Goal: Task Accomplishment & Management: Complete application form

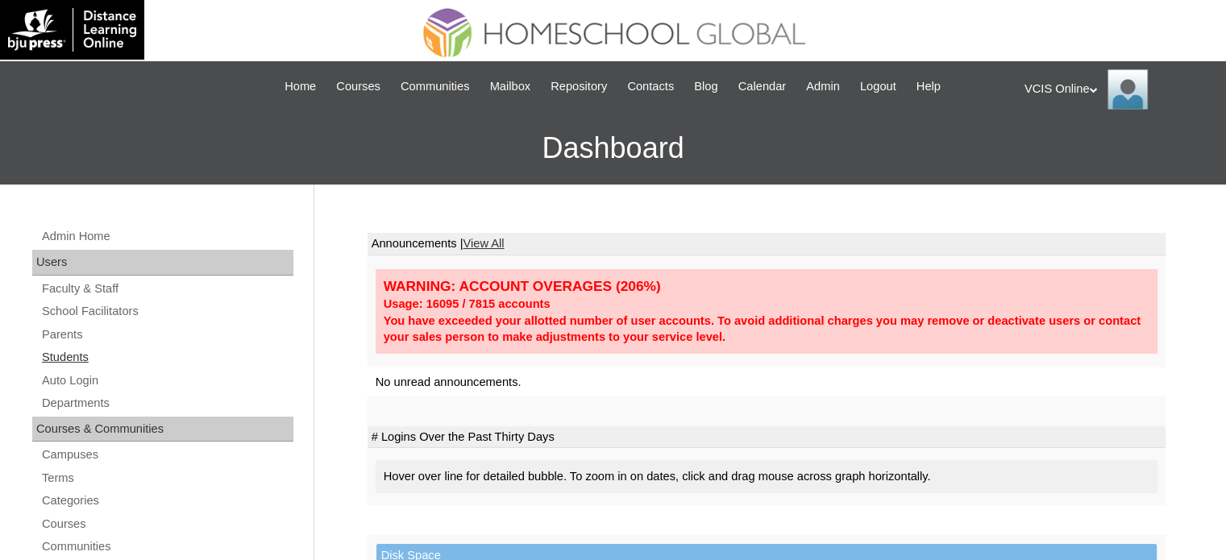
click at [85, 351] on link "Students" at bounding box center [166, 357] width 253 height 20
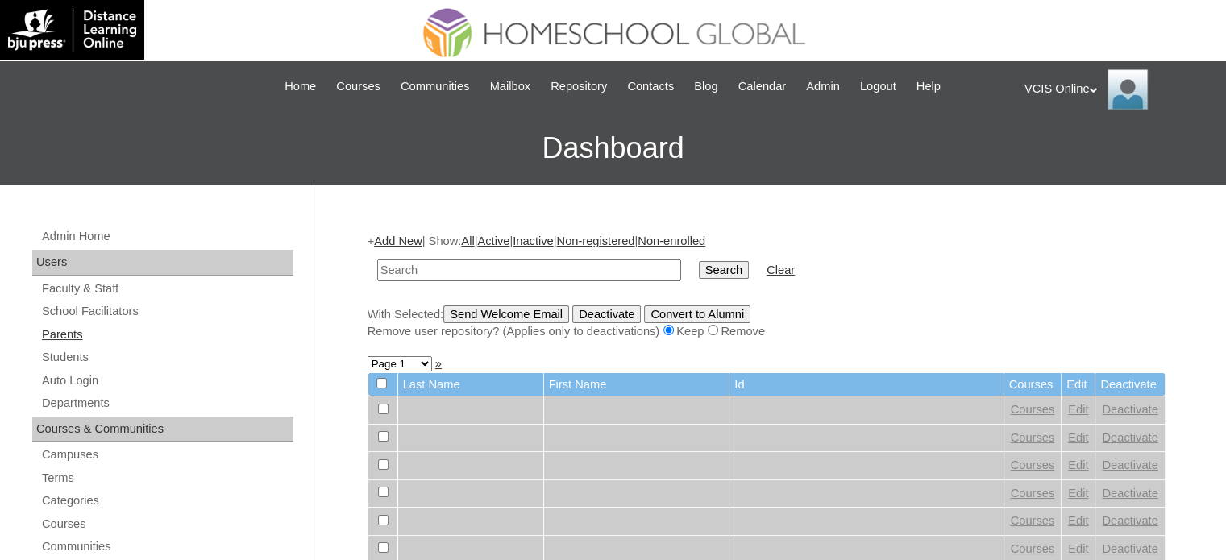
click at [64, 337] on link "Parents" at bounding box center [166, 335] width 253 height 20
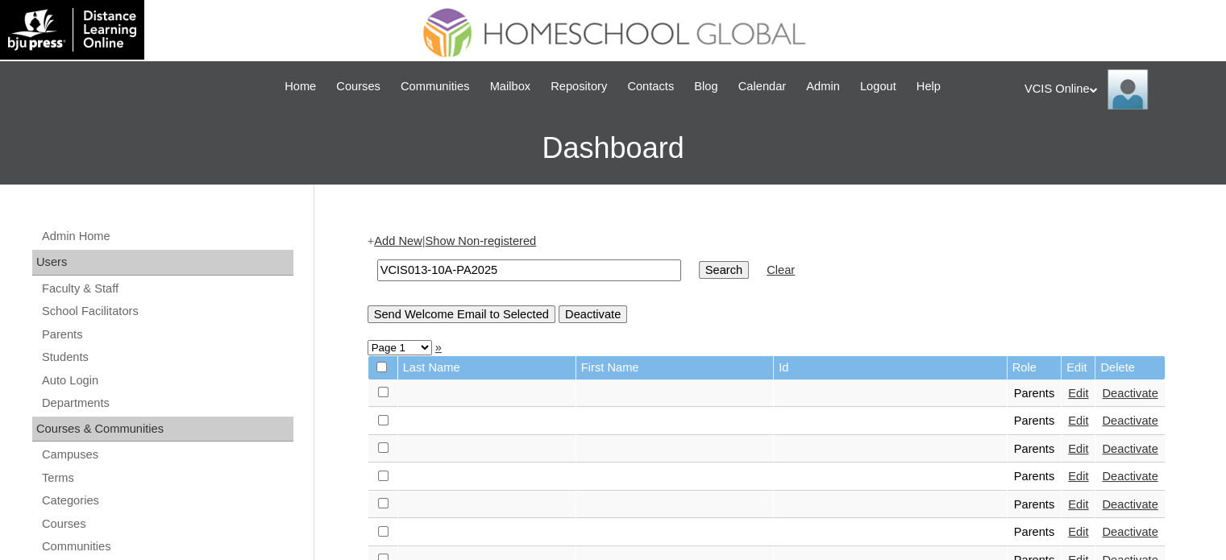
type input "VCIS013-10A-PA2025"
click at [699, 270] on input "Search" at bounding box center [724, 270] width 50 height 18
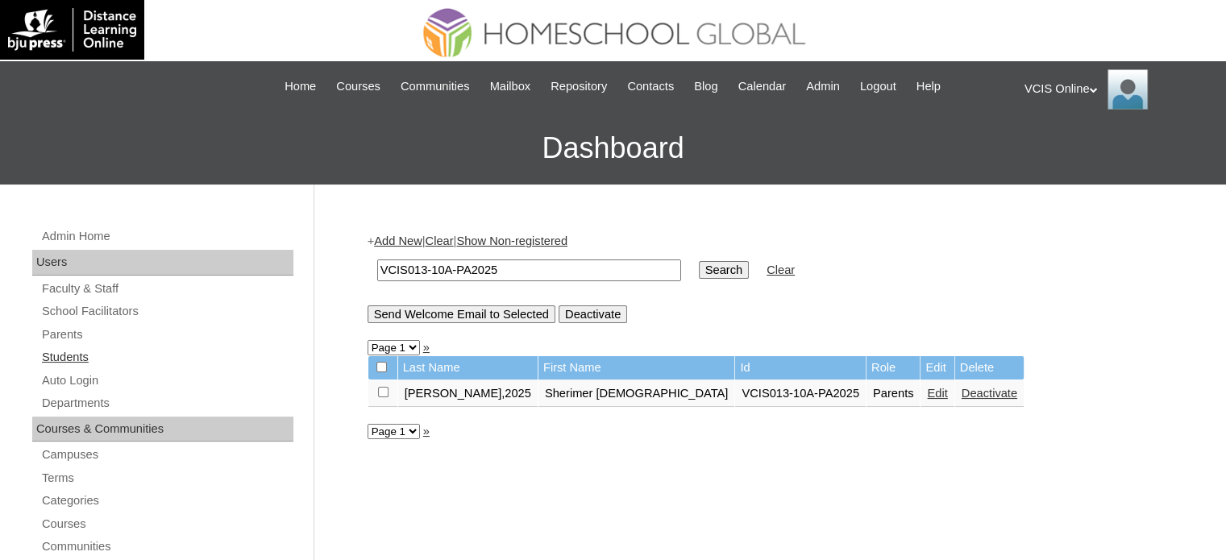
click at [60, 354] on link "Students" at bounding box center [166, 357] width 253 height 20
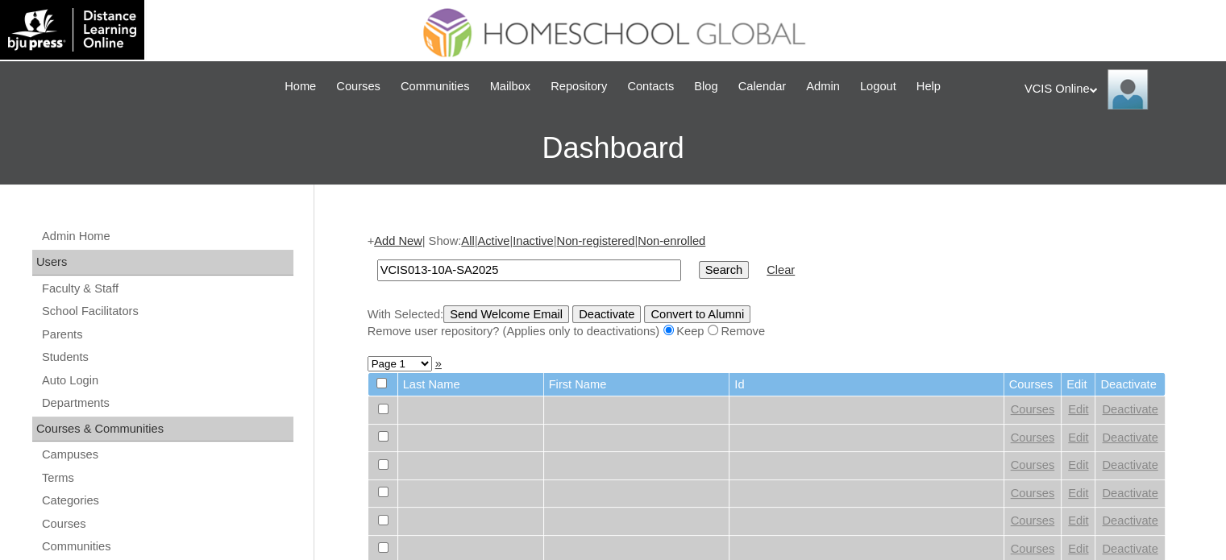
type input "VCIS013-10A-SA2025"
click at [699, 273] on input "Search" at bounding box center [724, 270] width 50 height 18
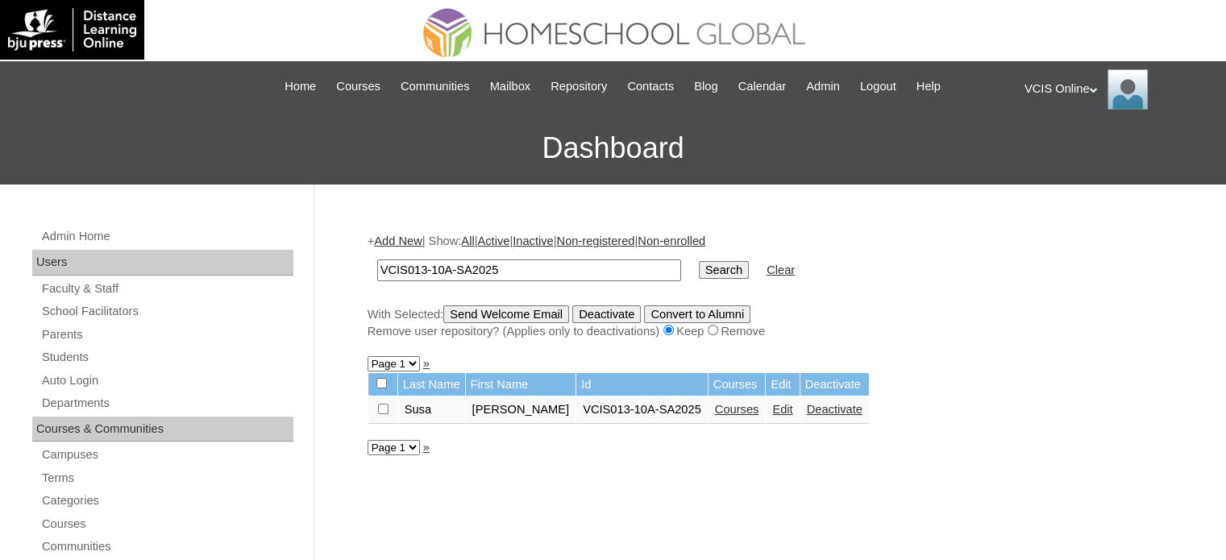
drag, startPoint x: 517, startPoint y: 268, endPoint x: 285, endPoint y: 270, distance: 232.1
paste input "02-10C"
click at [422, 268] on input "VCIS002-10C-SA2025" at bounding box center [529, 271] width 304 height 22
type input "VCIS016-10C-SA2025"
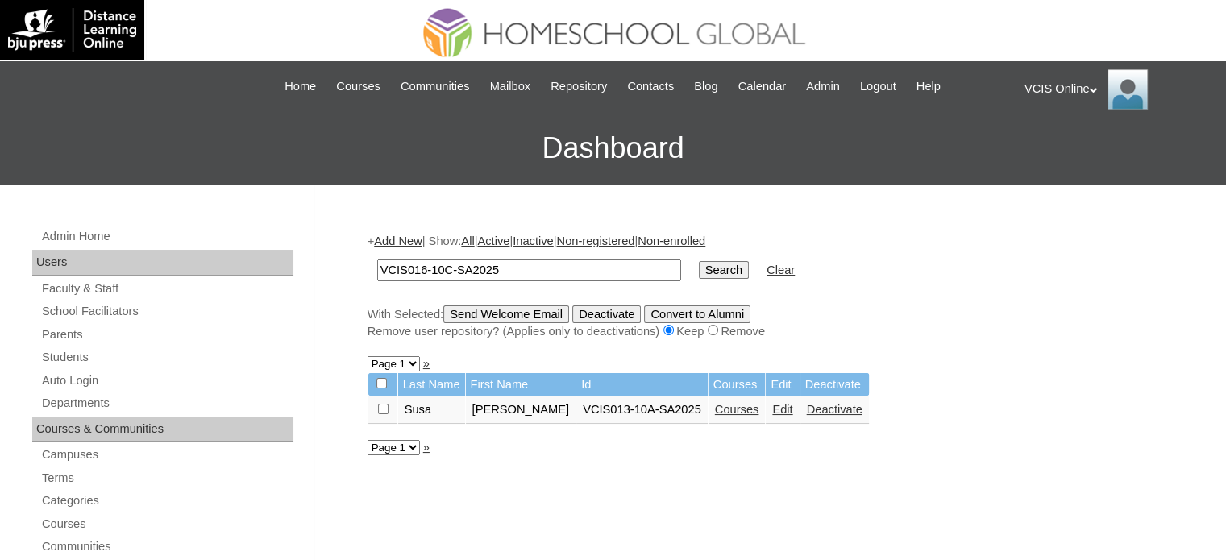
click at [699, 261] on input "Search" at bounding box center [724, 270] width 50 height 18
drag, startPoint x: 529, startPoint y: 273, endPoint x: 335, endPoint y: 272, distance: 193.5
click at [1067, 90] on div "VCIS Online My Profile My Settings Logout" at bounding box center [1116, 89] width 185 height 40
click at [1060, 155] on span "Logout" at bounding box center [1053, 151] width 32 height 12
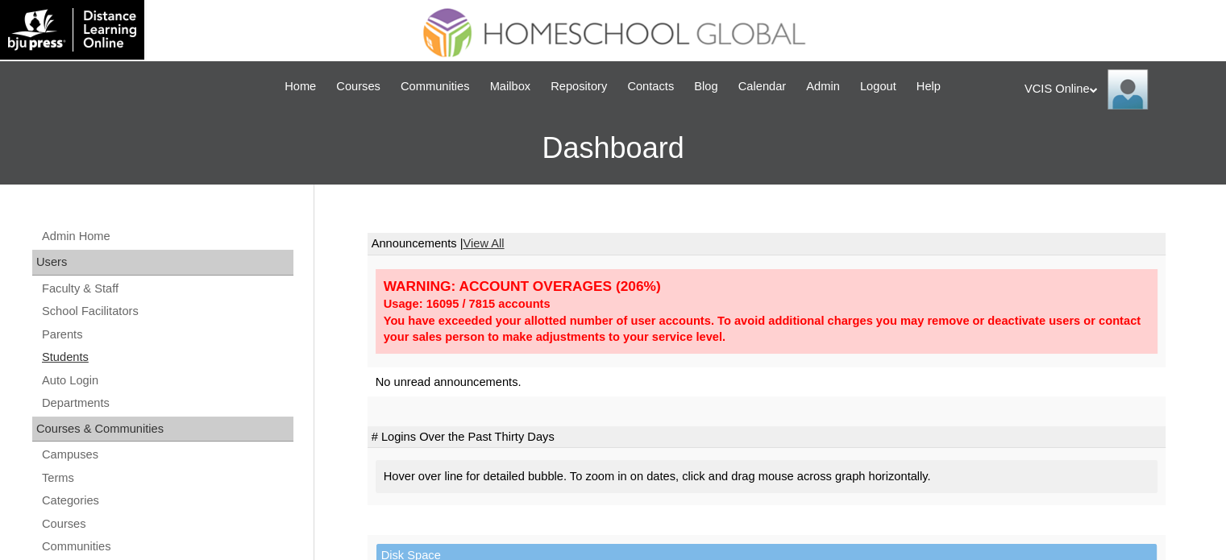
click at [79, 354] on link "Students" at bounding box center [166, 357] width 253 height 20
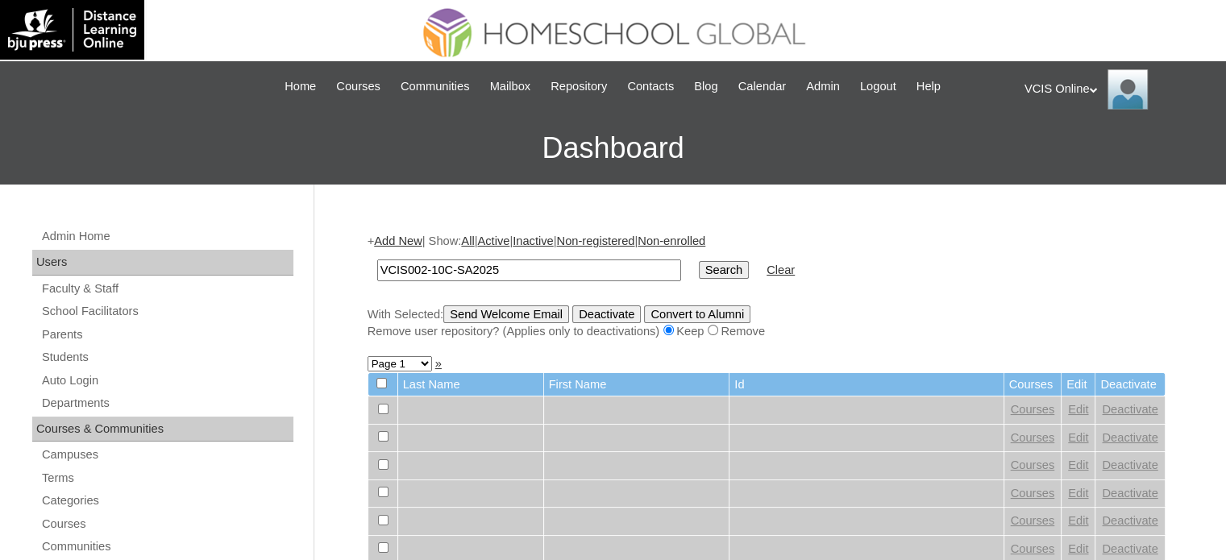
type input "VCIS002-10C-SA2025"
click at [699, 264] on input "Search" at bounding box center [724, 270] width 50 height 18
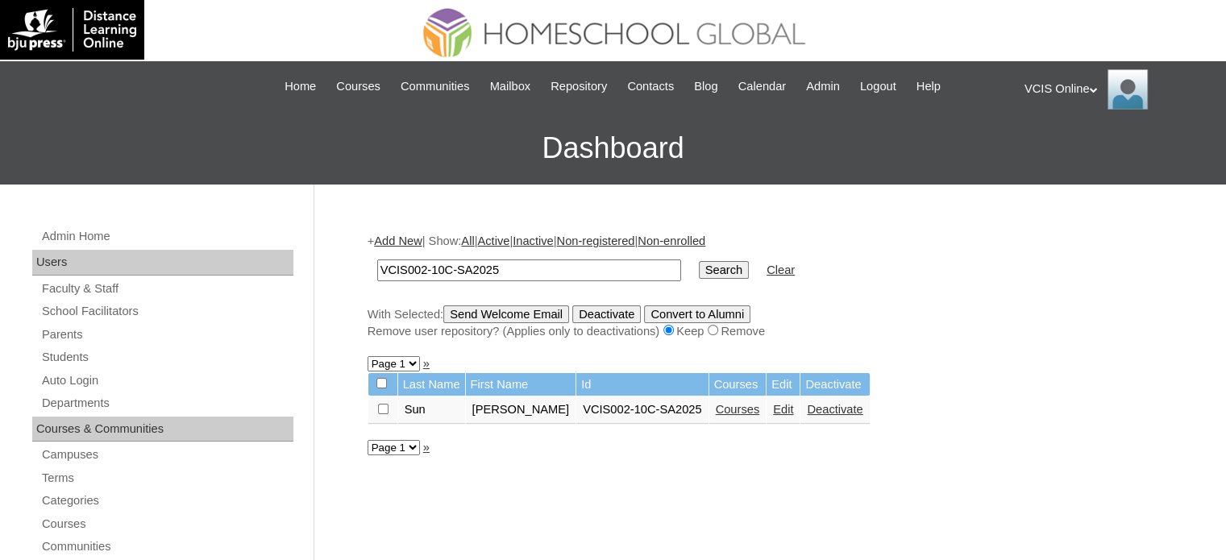
drag, startPoint x: 571, startPoint y: 268, endPoint x: 290, endPoint y: 268, distance: 281.3
type input "sunga"
click at [699, 261] on input "Search" at bounding box center [724, 270] width 50 height 18
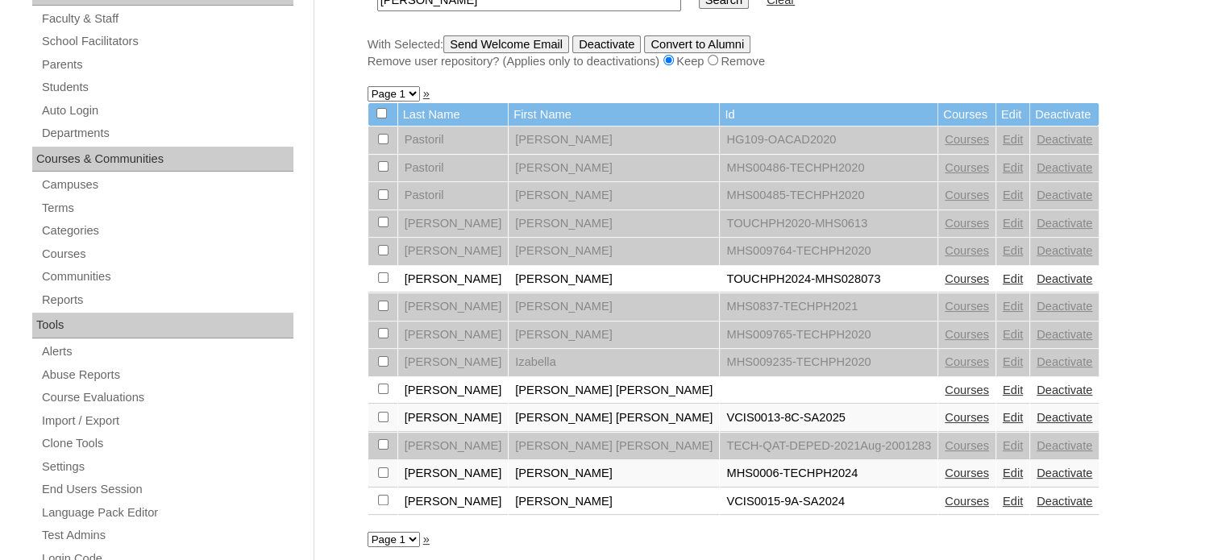
scroll to position [242, 0]
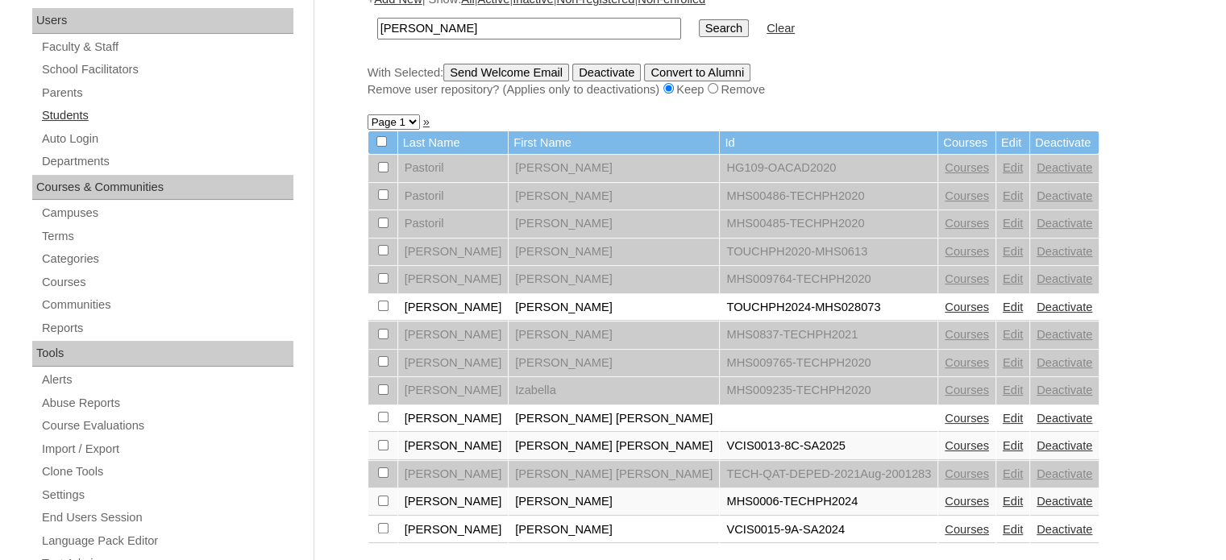
click at [60, 118] on link "Students" at bounding box center [166, 116] width 253 height 20
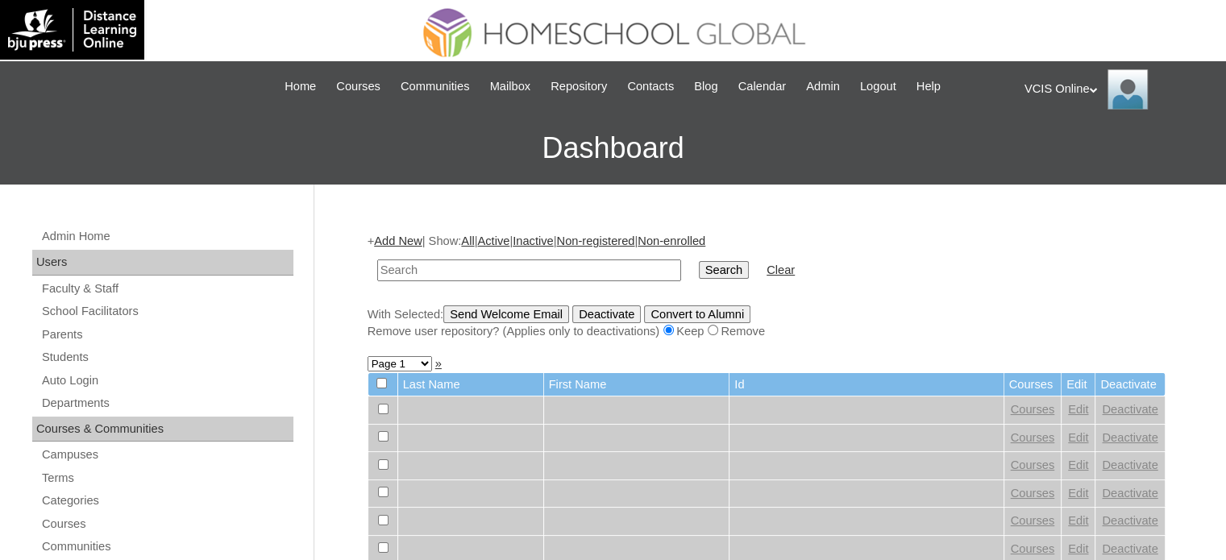
paste input "VCIS025-10A-SA2025"
type input "VCIS025-10A-SA2025"
click at [699, 268] on input "Search" at bounding box center [724, 270] width 50 height 18
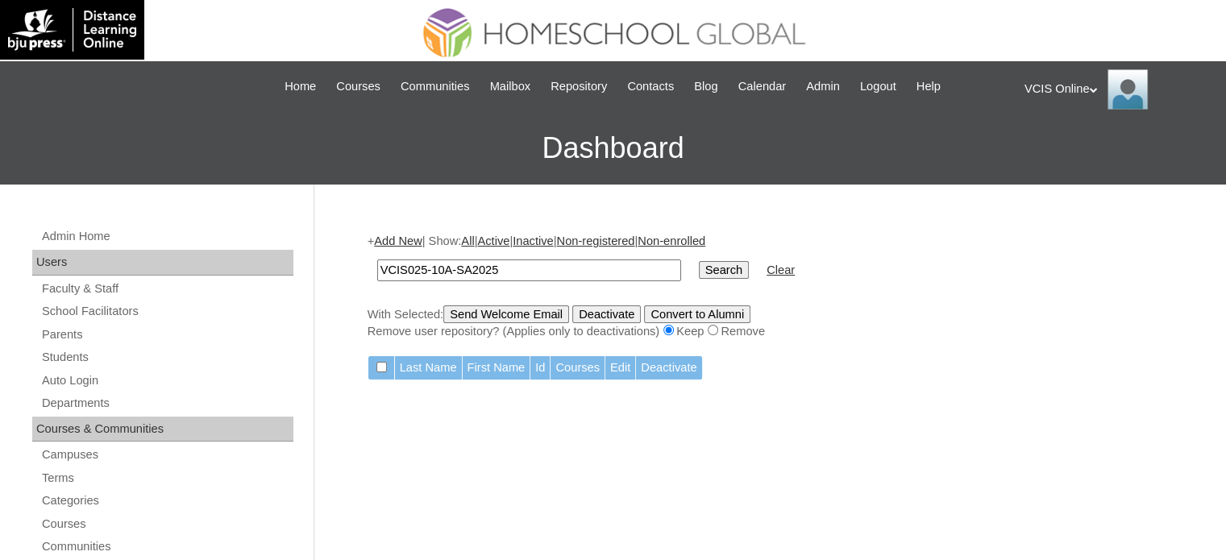
click at [411, 237] on link "Add New" at bounding box center [398, 241] width 48 height 13
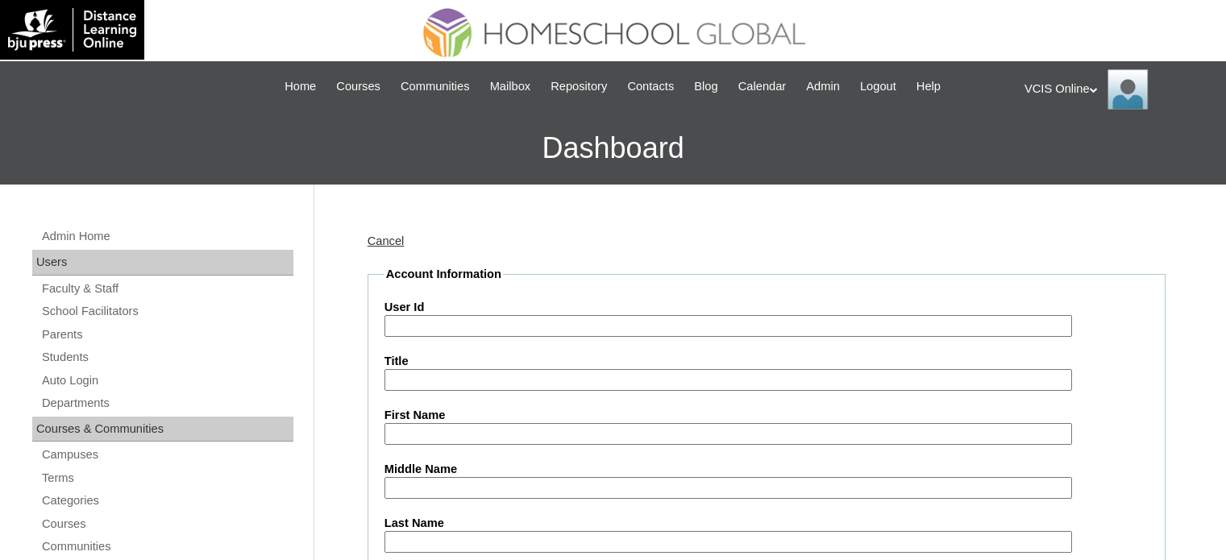
click at [459, 321] on input "User Id" at bounding box center [728, 326] width 688 height 22
paste input "VCIS025-10A-SA2025"
type input "VCIS025-10A-SA2025"
drag, startPoint x: 431, startPoint y: 434, endPoint x: 451, endPoint y: 434, distance: 20.2
click at [432, 433] on input "First Name" at bounding box center [728, 434] width 688 height 22
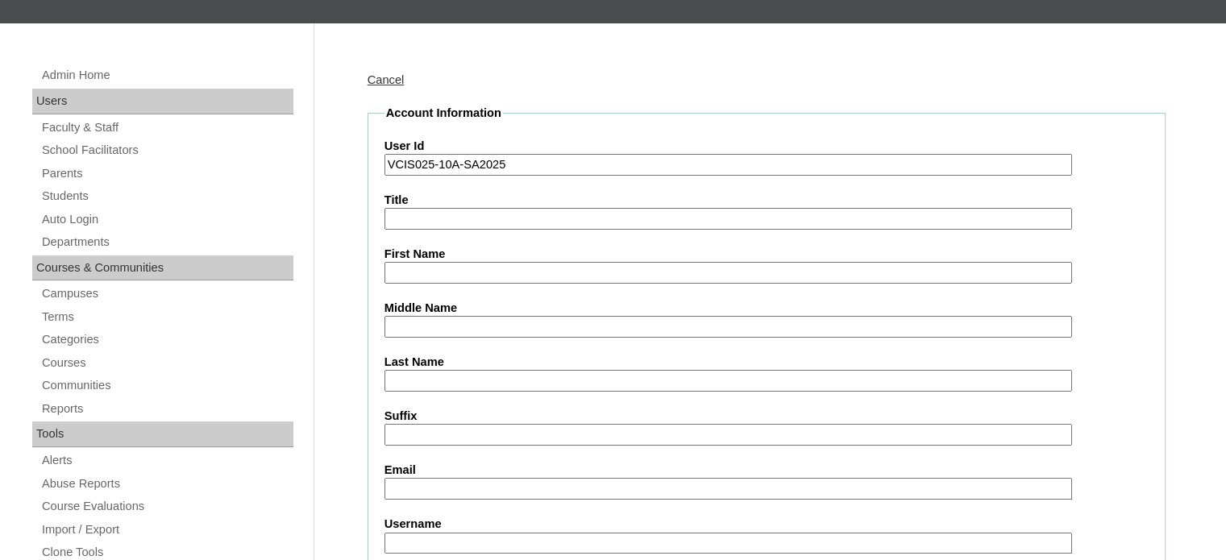
scroll to position [242, 0]
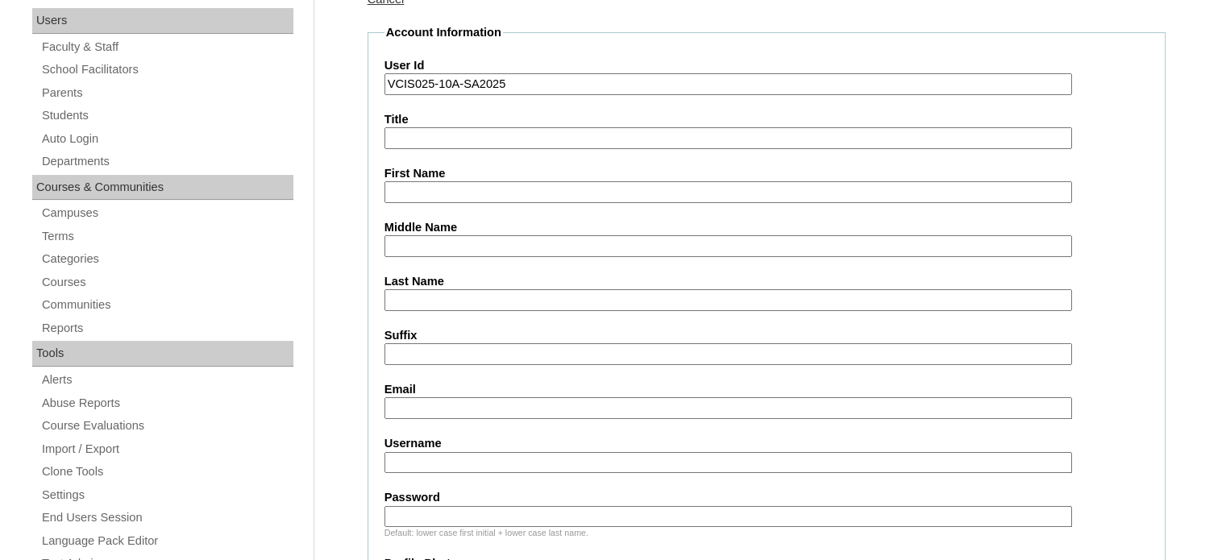
click at [459, 452] on input "Username" at bounding box center [728, 463] width 688 height 22
paste input "zara.sunga2025"
type input "zara.sunga2025"
click at [461, 506] on input "Password" at bounding box center [728, 517] width 688 height 22
paste input "MgLaNt"
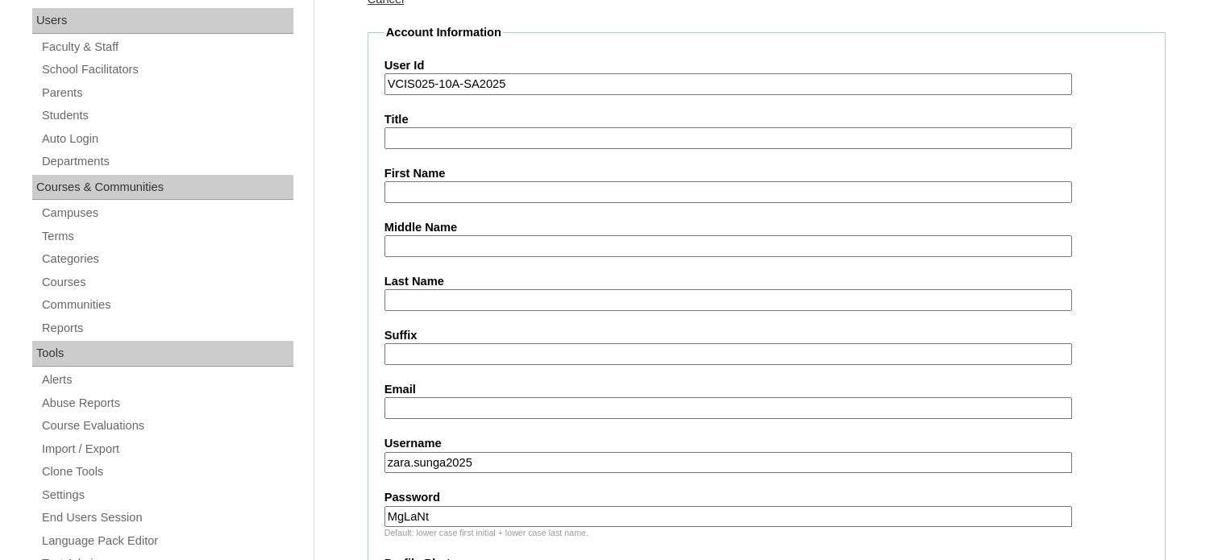
type input "MgLaNt"
click at [426, 405] on input "Email" at bounding box center [728, 408] width 688 height 22
paste input "zasunga.student@vcis.edu.ph"
type input "zasunga.student@vcis.edu.ph"
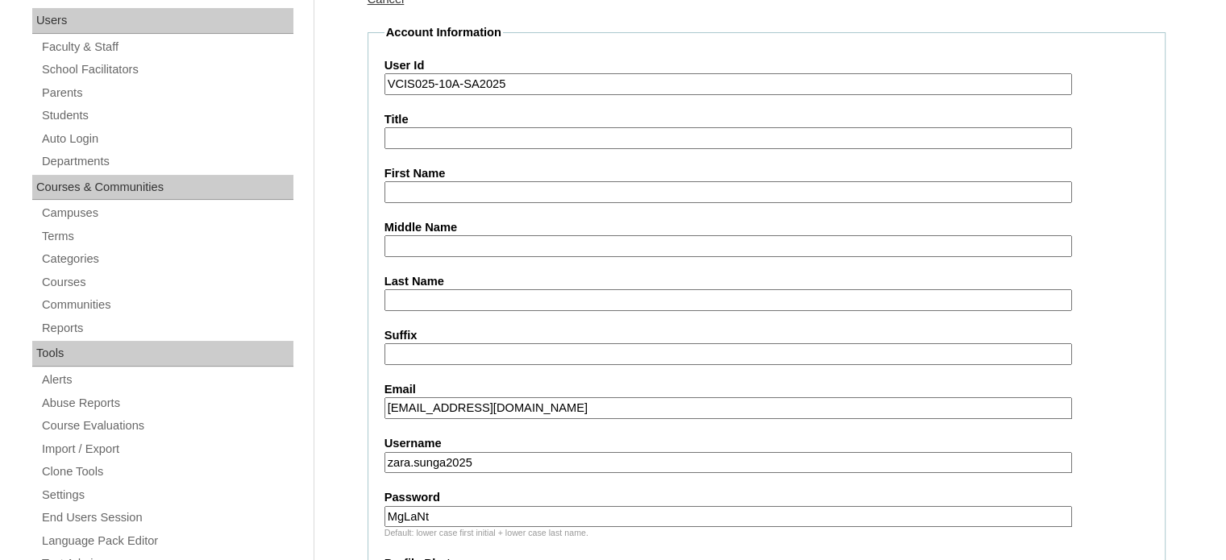
click at [481, 194] on input "First Name" at bounding box center [728, 192] width 688 height 22
paste input "Zara Alexa"
type input "Zara Alexa"
click at [438, 299] on input "Last Name" at bounding box center [728, 300] width 688 height 22
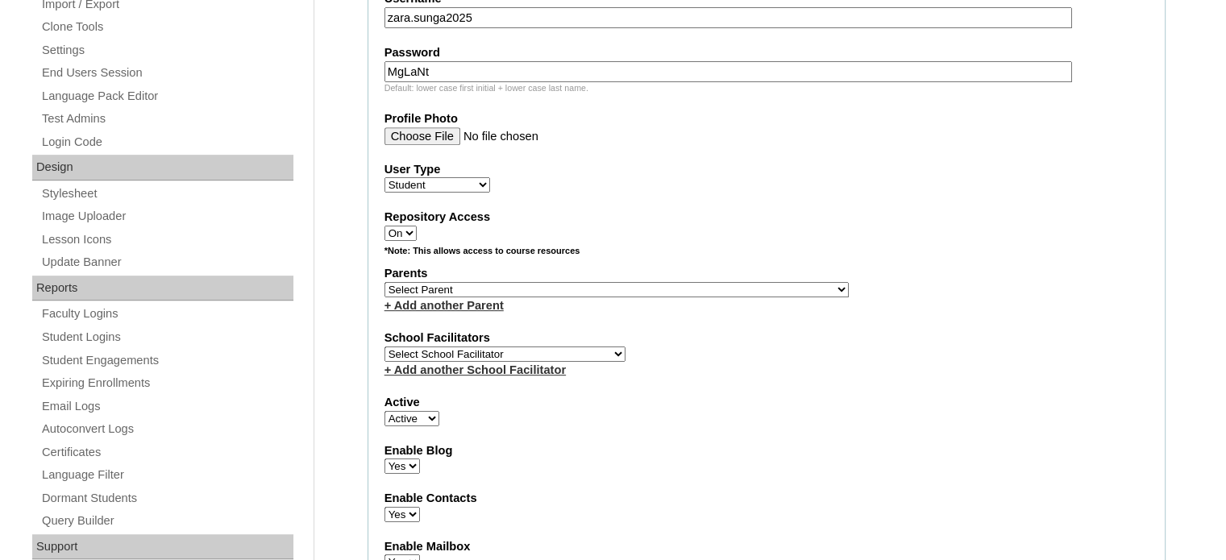
scroll to position [725, 0]
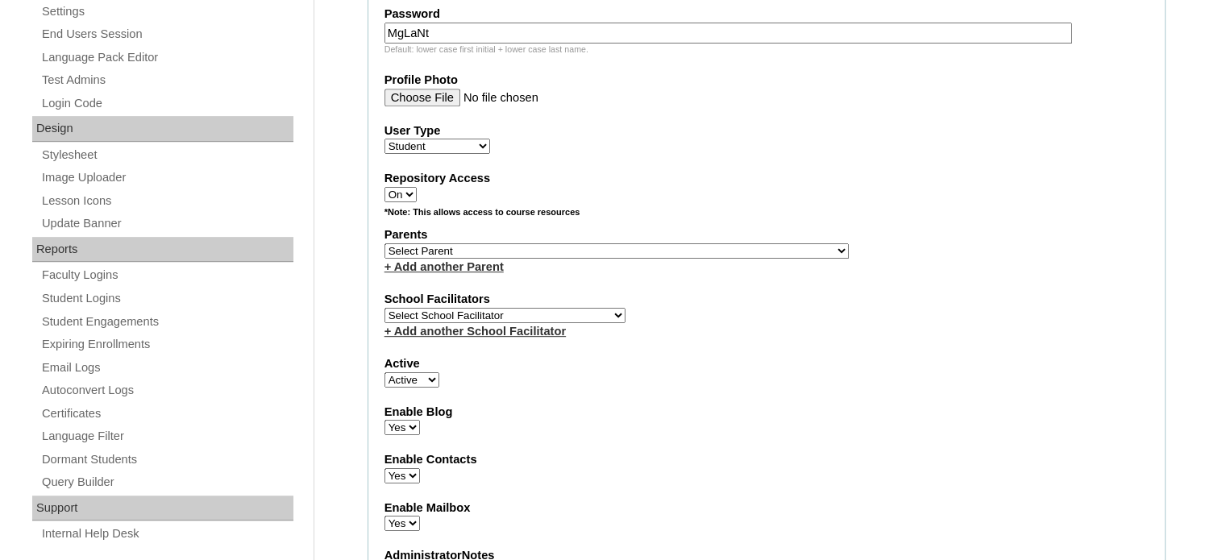
type input "[PERSON_NAME]"
click at [514, 243] on select "Select Parent , , , , , , , , , , , , , , , , , , , , , , , , , , , , , , , , ,…" at bounding box center [616, 250] width 464 height 15
click at [587, 244] on select "Select Parent , , , , , , , , , , , , , , , , , , , , , , , , , , , , , , , , ,…" at bounding box center [616, 250] width 464 height 15
click at [540, 245] on select "Select Parent , , , , , , , , , , , , , , , , , , , , , , , , , , , , , , , , ,…" at bounding box center [616, 250] width 464 height 15
click at [654, 243] on select "Select Parent , , , , , , , , , , , , , , , , , , , , , , , , , , , , , , , , ,…" at bounding box center [616, 250] width 464 height 15
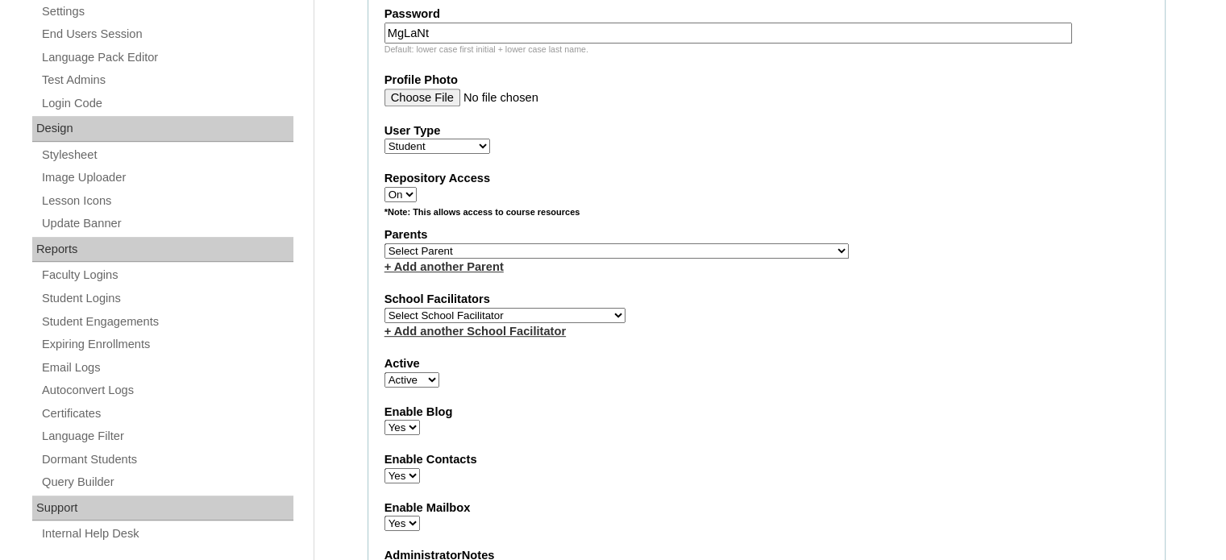
click at [656, 244] on select "Select Parent , , , , , , , , , , , , , , , , , , , , , , , , , , , , , , , , ,…" at bounding box center [616, 250] width 464 height 15
click at [663, 243] on select "Select Parent , , , , , , , , , , , , , , , , , , , , , , , , , , , , , , , , ,…" at bounding box center [616, 250] width 464 height 15
click at [612, 243] on select "Select Parent , , , , , , , , , , , , , , , , , , , , , , , , , , , , , , , , ,…" at bounding box center [616, 250] width 464 height 15
drag, startPoint x: 606, startPoint y: 241, endPoint x: 621, endPoint y: 274, distance: 36.4
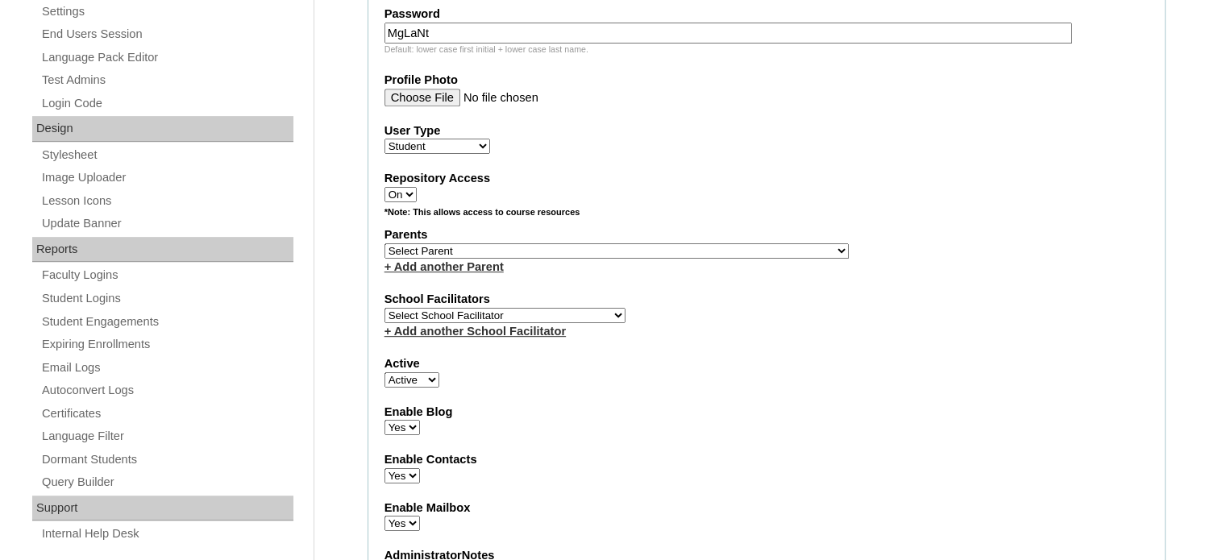
click at [606, 243] on select "Select Parent , , , , , , , , , , , , , , , , , , , , , , , , , , , , , , , , ,…" at bounding box center [616, 250] width 464 height 15
click at [679, 243] on div "Parents Select Parent , , , , , , , , , , , , , , , , , , , , , , , , , , , , ,…" at bounding box center [766, 250] width 764 height 48
click at [639, 243] on select "Select Parent , , , , , , , , , , , , , , , , , , , , , , , , , , , , , , , , ,…" at bounding box center [616, 250] width 464 height 15
click at [638, 243] on select "Select Parent , , , , , , , , , , , , , , , , , , , , , , , , , , , , , , , , ,…" at bounding box center [616, 250] width 464 height 15
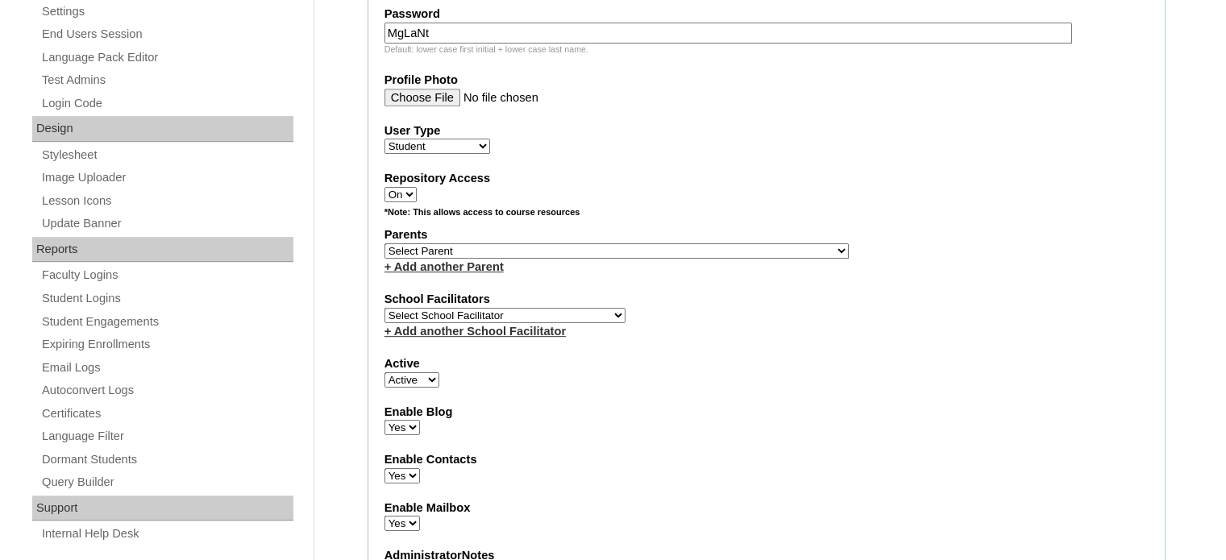
click at [529, 308] on select "Select School Facilitator Norman Añain Ruffa Abadijas Mary Abella Gloryfe Abion…" at bounding box center [504, 315] width 241 height 15
click at [566, 305] on div "School Facilitators Select School Facilitator Norman Añain Ruffa Abadijas Mary …" at bounding box center [766, 315] width 764 height 48
click at [559, 308] on select "Select School Facilitator Norman Añain Ruffa Abadijas Mary Abella Gloryfe Abion…" at bounding box center [504, 315] width 241 height 15
drag, startPoint x: 639, startPoint y: 257, endPoint x: 624, endPoint y: 244, distance: 20.0
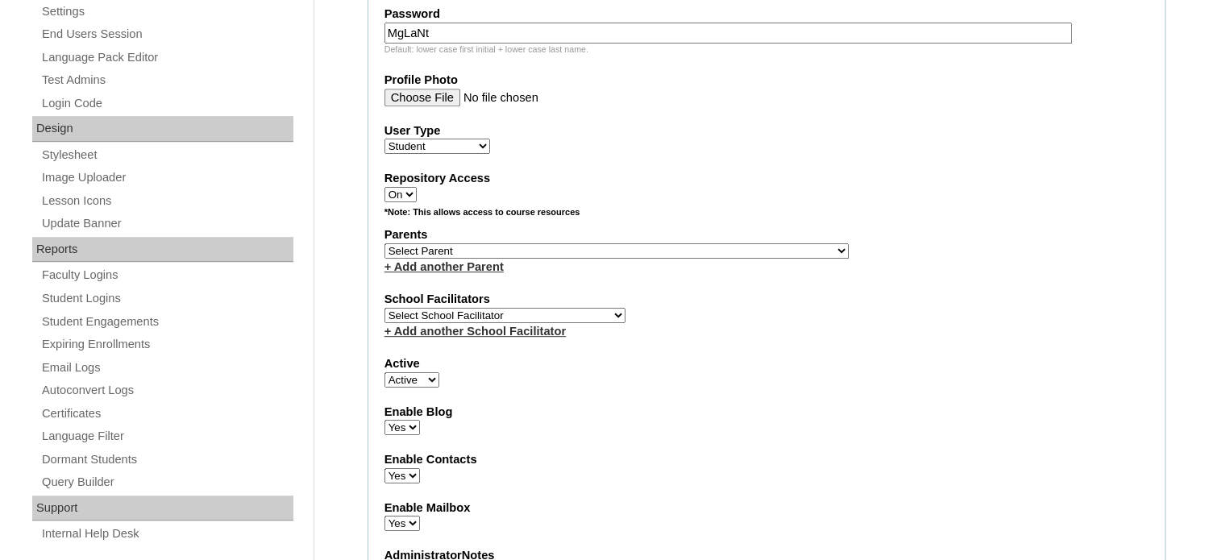
click at [644, 259] on div "+ Add another Parent" at bounding box center [766, 267] width 764 height 17
click at [658, 243] on select "Select Parent , , , , , , , , , , , , , , , , , , , , , , , , , , , , , , , , ,…" at bounding box center [616, 250] width 464 height 15
click at [660, 243] on select "Select Parent , , , , , , , , , , , , , , , , , , , , , , , , , , , , , , , , ,…" at bounding box center [616, 250] width 464 height 15
click at [624, 244] on select "Select Parent , , , , , , , , , , , , , , , , , , , , , , , , , , , , , , , , ,…" at bounding box center [616, 250] width 464 height 15
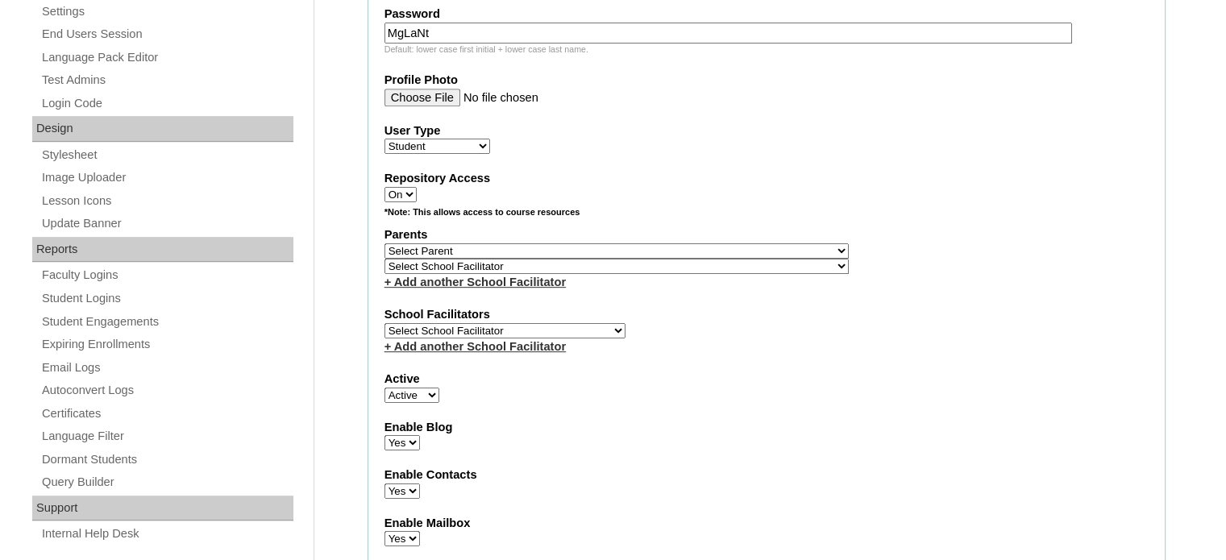
drag, startPoint x: 720, startPoint y: 276, endPoint x: 669, endPoint y: 242, distance: 61.5
click at [720, 276] on div "+ Add another School Facilitator" at bounding box center [766, 282] width 764 height 17
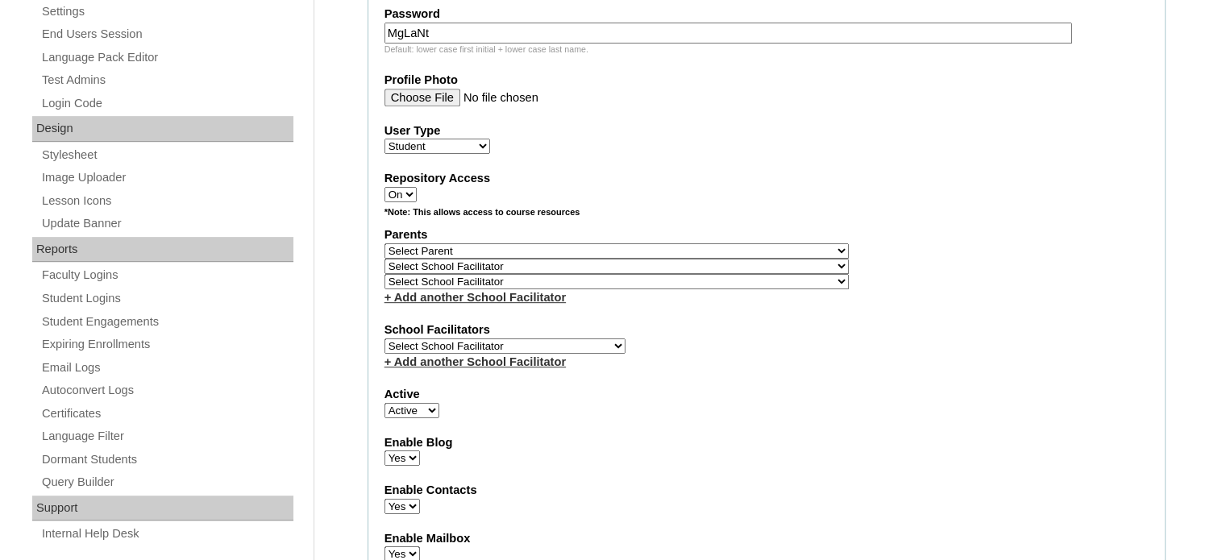
click at [658, 243] on select "Select Parent , , , , , , , , , , , , , , , , , , , , , , , , , , , , , , , , ,…" at bounding box center [616, 250] width 464 height 15
click at [926, 402] on div "Active Active Inactive" at bounding box center [766, 402] width 764 height 32
click at [659, 243] on select "Select Parent , , , , , , , , , , , , , , , , , , , , , , , , , , , , , , , , ,…" at bounding box center [616, 250] width 464 height 15
click at [655, 243] on select "Select Parent , , , , , , , , , , , , , , , , , , , , , , , , , , , , , , , , ,…" at bounding box center [616, 250] width 464 height 15
click at [631, 243] on select "Select Parent , , , , , , , , , , , , , , , , , , , , , , , , , , , , , , , , ,…" at bounding box center [616, 250] width 464 height 15
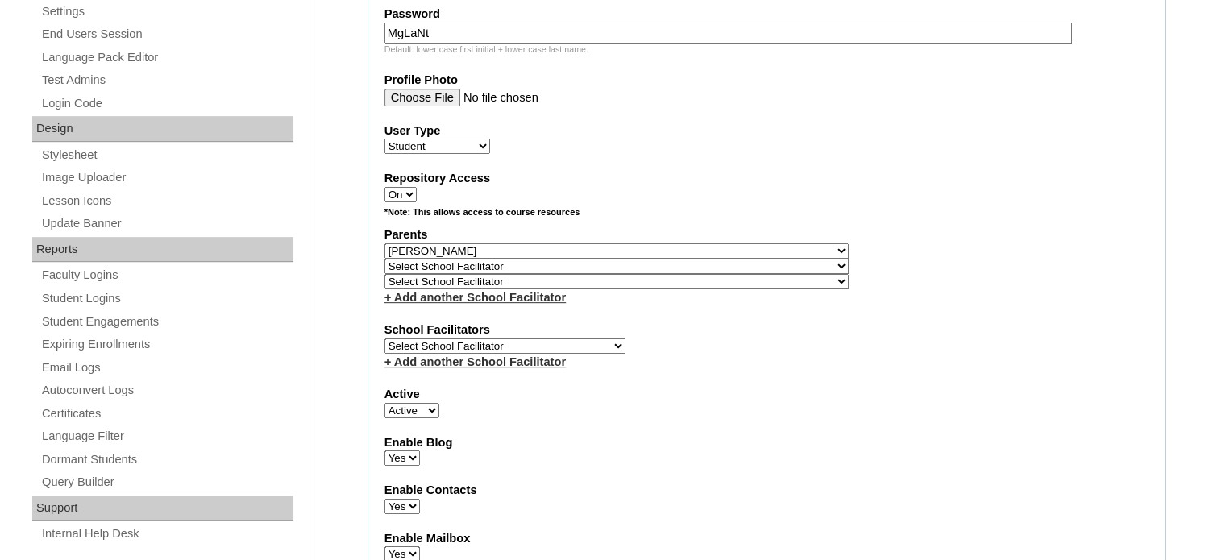
click at [384, 243] on select "Select Parent , , , , , , , , , , , , , , , , , , , , , , , , , , , , , , , , ,…" at bounding box center [616, 250] width 464 height 15
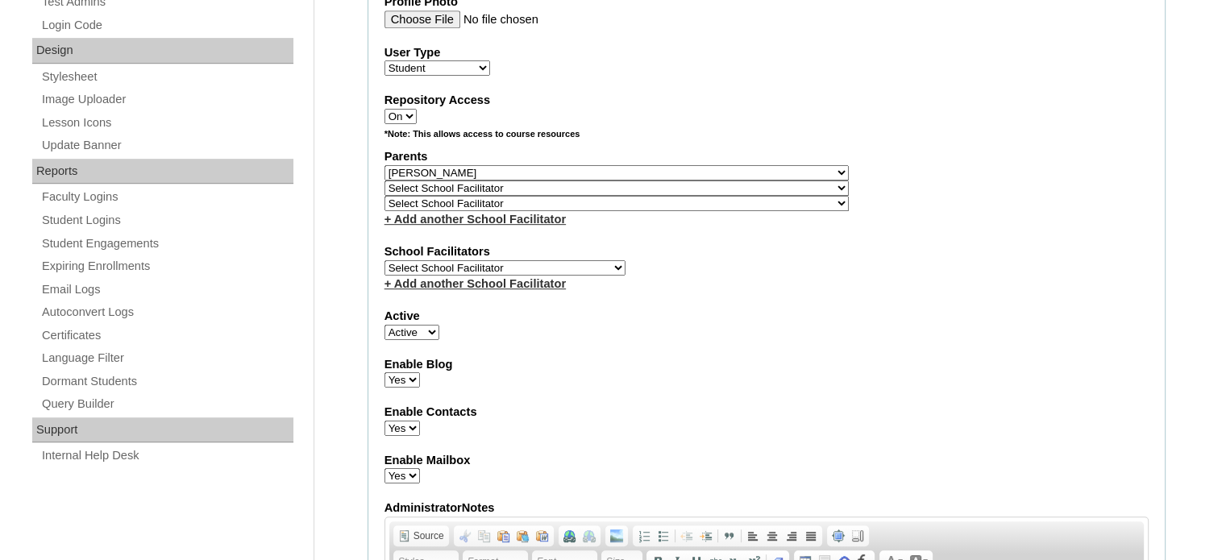
scroll to position [806, 0]
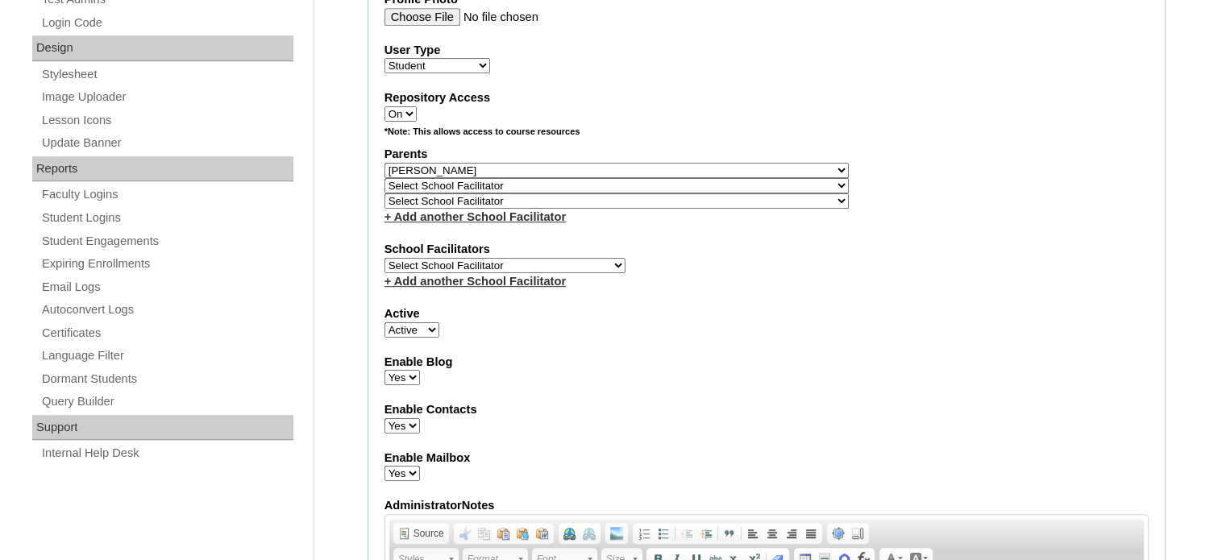
click at [625, 168] on select "Select Parent , , , , , , , , , , , , , , , , , , , , , , , , , , , , , , , , ,…" at bounding box center [616, 170] width 464 height 15
click at [648, 163] on select "Select Parent , , , , , , , , , , , , , , , , , , , , , , , , , , , , , , , , ,…" at bounding box center [616, 170] width 464 height 15
click at [661, 163] on select "Select Parent , , , , , , , , , , , , , , , , , , , , , , , , , , , , , , , , ,…" at bounding box center [616, 170] width 464 height 15
click at [667, 171] on div "Parents Select Parent , , , , , , , , , , , , , , , , , , , , , , , , , , , , ,…" at bounding box center [766, 185] width 764 height 79
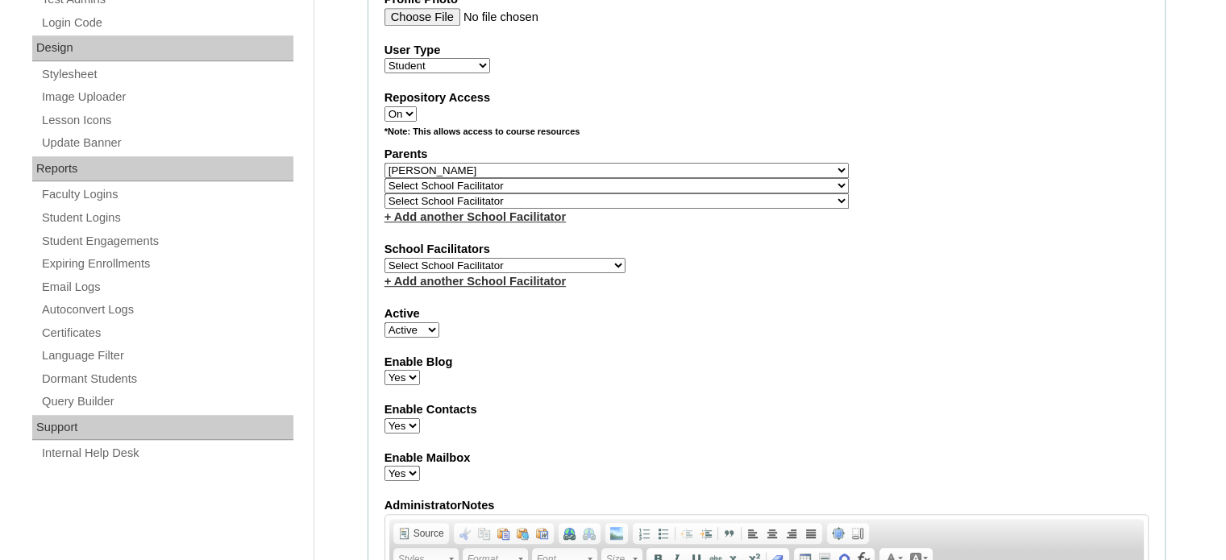
select select "39448"
click at [384, 163] on select "Select Parent , , , , , , , , , , , , , , , , , , , , , , , , , , , , , , , , ,…" at bounding box center [616, 170] width 464 height 15
click at [532, 258] on select "Select School Facilitator Norman Añain Ruffa Abadijas Mary Abella Gloryfe Abion…" at bounding box center [504, 265] width 241 height 15
select select "36432"
click at [384, 258] on select "Select School Facilitator Norman Añain Ruffa Abadijas Mary Abella Gloryfe Abion…" at bounding box center [504, 265] width 241 height 15
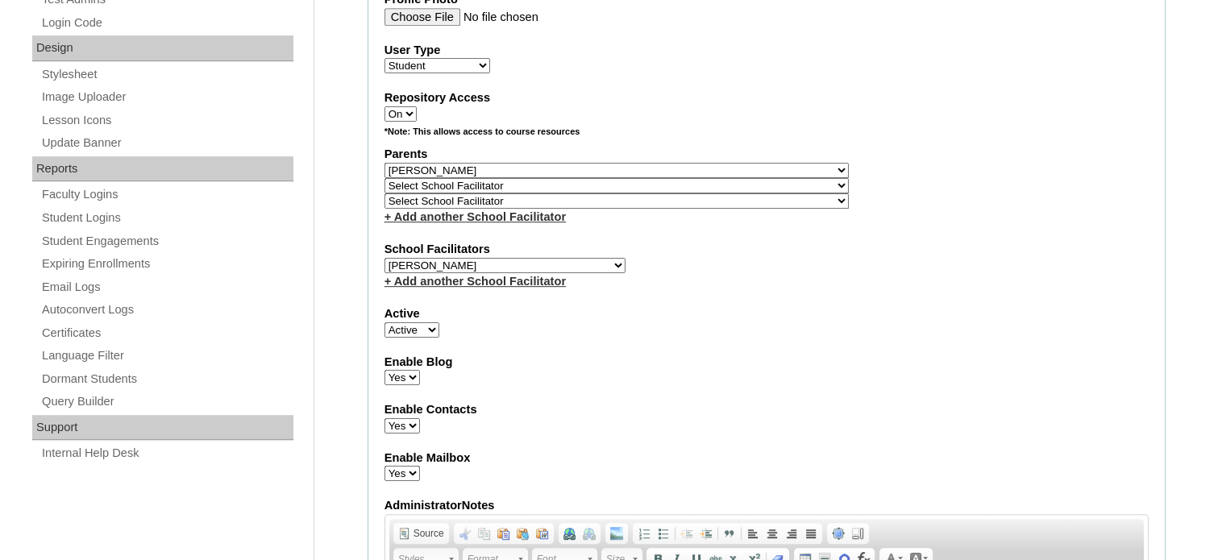
click at [731, 338] on fieldset "Account Information User Id VCIS025-10A-SA2025 Title First Name Zara Alexa Midd…" at bounding box center [767, 127] width 798 height 1334
click at [658, 163] on select "Select Parent , , , , , , , , , , , , , , , , , , , , , , , , , , , , , , , , ,…" at bounding box center [616, 170] width 464 height 15
click at [652, 163] on select "Select Parent , , , , , , , , , , , , , , , , , , , , , , , , , , , , , , , , ,…" at bounding box center [616, 170] width 464 height 15
click at [619, 167] on select "Select Parent , , , , , , , , , , , , , , , , , , , , , , , , , , , , , , , , ,…" at bounding box center [616, 170] width 464 height 15
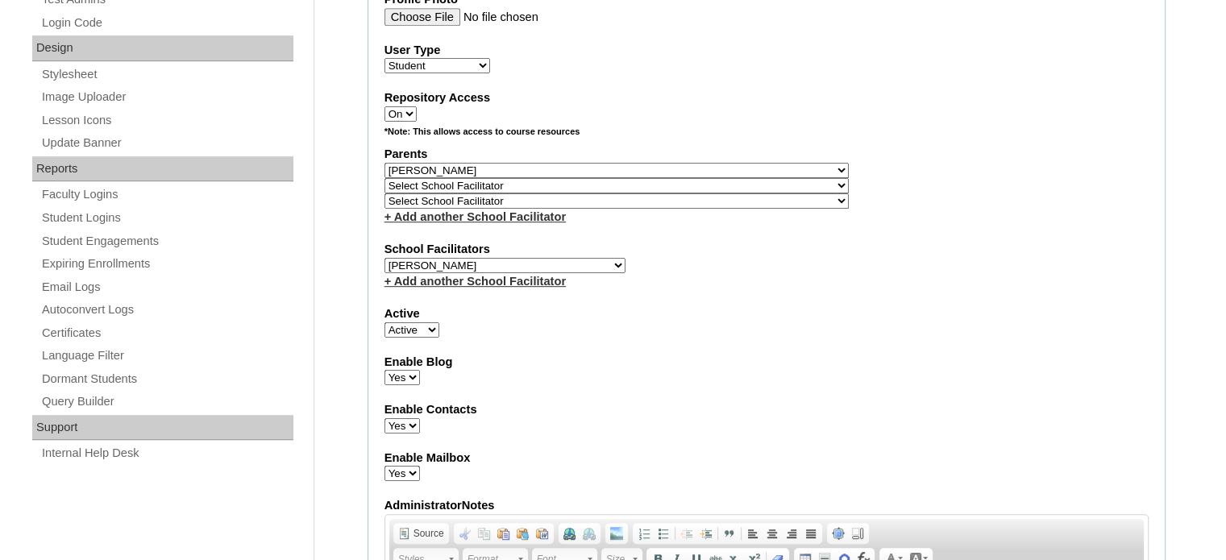
click at [617, 167] on select "Select Parent , , , , , , , , , , , , , , , , , , , , , , , , , , , , , , , , ,…" at bounding box center [616, 170] width 464 height 15
click at [596, 163] on select "Select Parent , , , , , , , , , , , , , , , , , , , , , , , , , , , , , , , , ,…" at bounding box center [616, 170] width 464 height 15
click at [582, 163] on select "Select Parent , , , , , , , , , , , , , , , , , , , , , , , , , , , , , , , , ,…" at bounding box center [616, 170] width 464 height 15
click at [541, 163] on select "Select Parent , , , , , , , , , , , , , , , , , , , , , , , , , , , , , , , , ,…" at bounding box center [616, 170] width 464 height 15
click at [515, 163] on select "Select Parent , , , , , , , , , , , , , , , , , , , , , , , , , , , , , , , , ,…" at bounding box center [616, 170] width 464 height 15
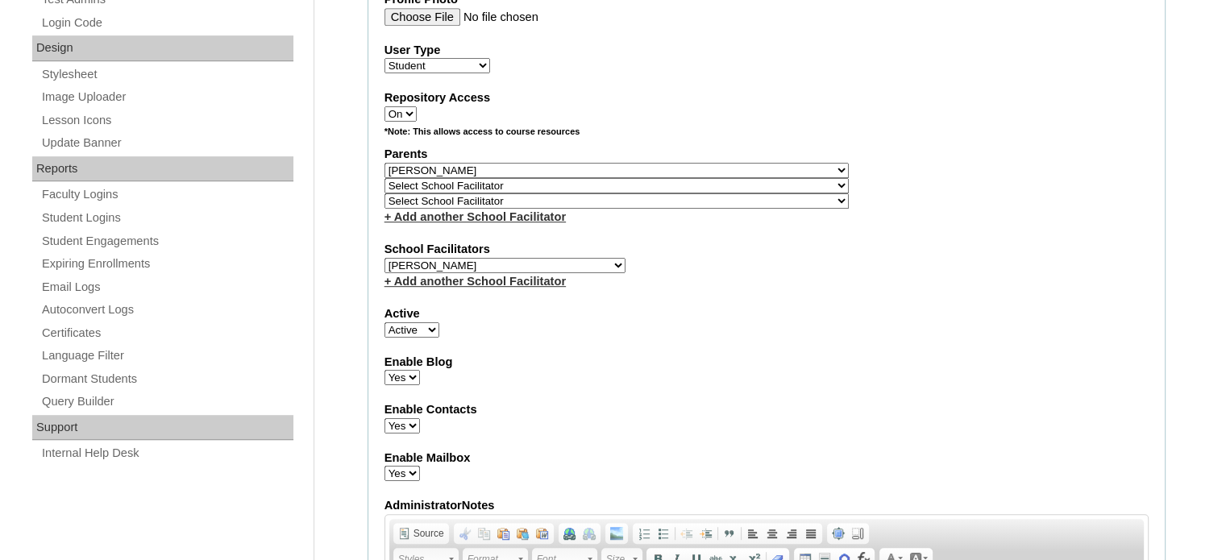
click at [654, 163] on select "Select Parent , , , , , , , , , , , , , , , , , , , , , , , , , , , , , , , , ,…" at bounding box center [616, 170] width 464 height 15
click at [652, 163] on select "Select Parent , , , , , , , , , , , , , , , , , , , , , , , , , , , , , , , , ,…" at bounding box center [616, 170] width 464 height 15
click at [653, 163] on select "Select Parent , , , , , , , , , , , , , , , , , , , , , , , , , , , , , , , , ,…" at bounding box center [616, 170] width 464 height 15
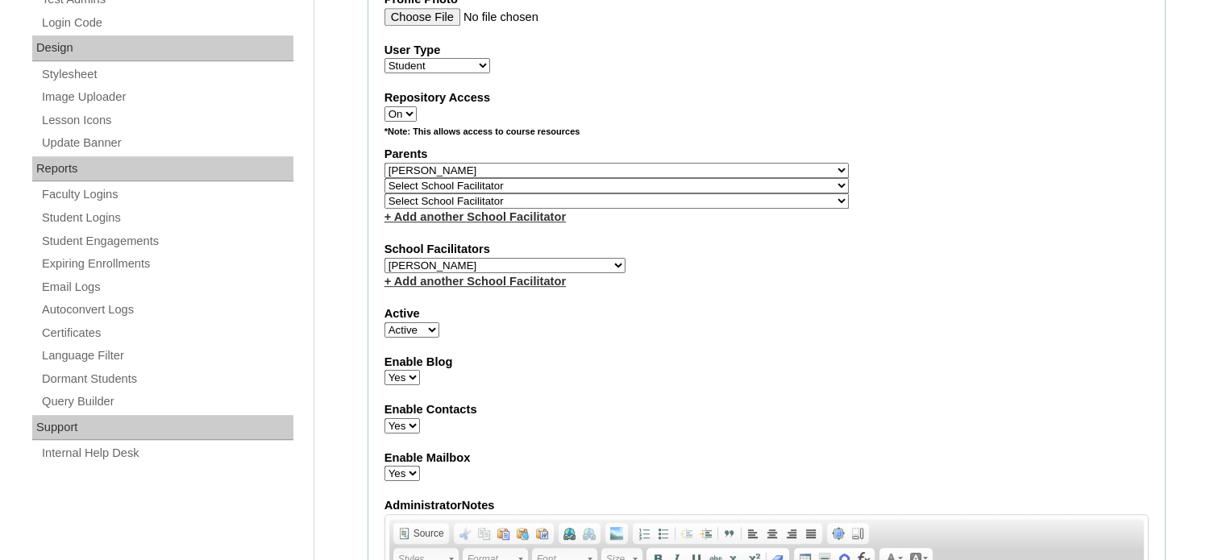
click at [654, 163] on select "Select Parent , , , , , , , , , , , , , , , , , , , , , , , , , , , , , , , , ,…" at bounding box center [616, 170] width 464 height 15
click at [656, 163] on select "Select Parent , , , , , , , , , , , , , , , , , , , , , , , , , , , , , , , , ,…" at bounding box center [616, 170] width 464 height 15
click at [658, 163] on select "Select Parent , , , , , , , , , , , , , , , , , , , , , , , , , , , , , , , , ,…" at bounding box center [616, 170] width 464 height 15
drag, startPoint x: 658, startPoint y: 160, endPoint x: 717, endPoint y: 306, distance: 157.6
click at [658, 163] on select "Select Parent , , , , , , , , , , , , , , , , , , , , , , , , , , , , , , , , ,…" at bounding box center [616, 170] width 464 height 15
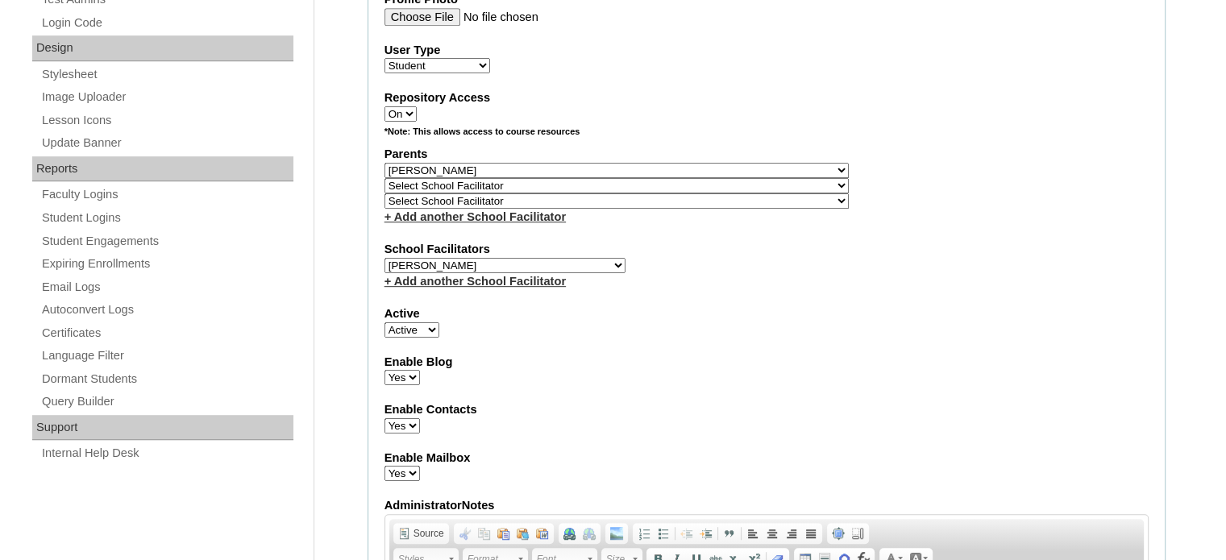
click at [658, 163] on select "Select Parent , , , , , , , , , , , , , , , , , , , , , , , , , , , , , , , , ,…" at bounding box center [616, 170] width 464 height 15
click at [659, 163] on select "Select Parent , , , , , , , , , , , , , , , , , , , , , , , , , , , , , , , , ,…" at bounding box center [616, 170] width 464 height 15
click at [660, 163] on select "Select Parent , , , , , , , , , , , , , , , , , , , , , , , , , , , , , , , , ,…" at bounding box center [616, 170] width 464 height 15
click at [661, 163] on select "Select Parent , , , , , , , , , , , , , , , , , , , , , , , , , , , , , , , , ,…" at bounding box center [616, 170] width 464 height 15
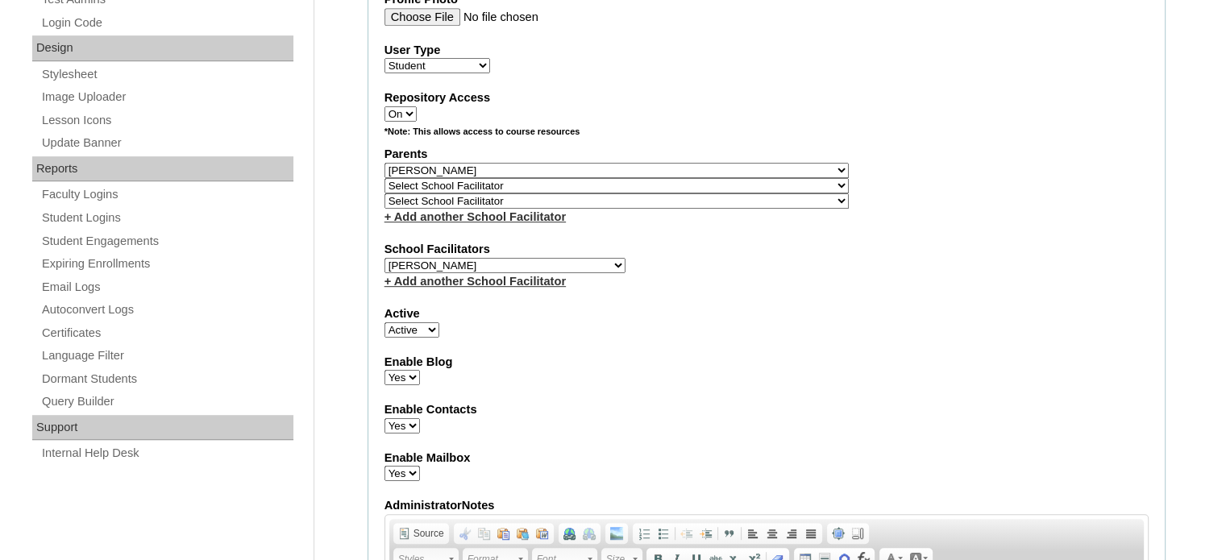
click at [661, 163] on select "Select Parent , , , , , , , , , , , , , , , , , , , , , , , , , , , , , , , , ,…" at bounding box center [616, 170] width 464 height 15
click at [824, 241] on label "School Facilitators" at bounding box center [766, 249] width 764 height 17
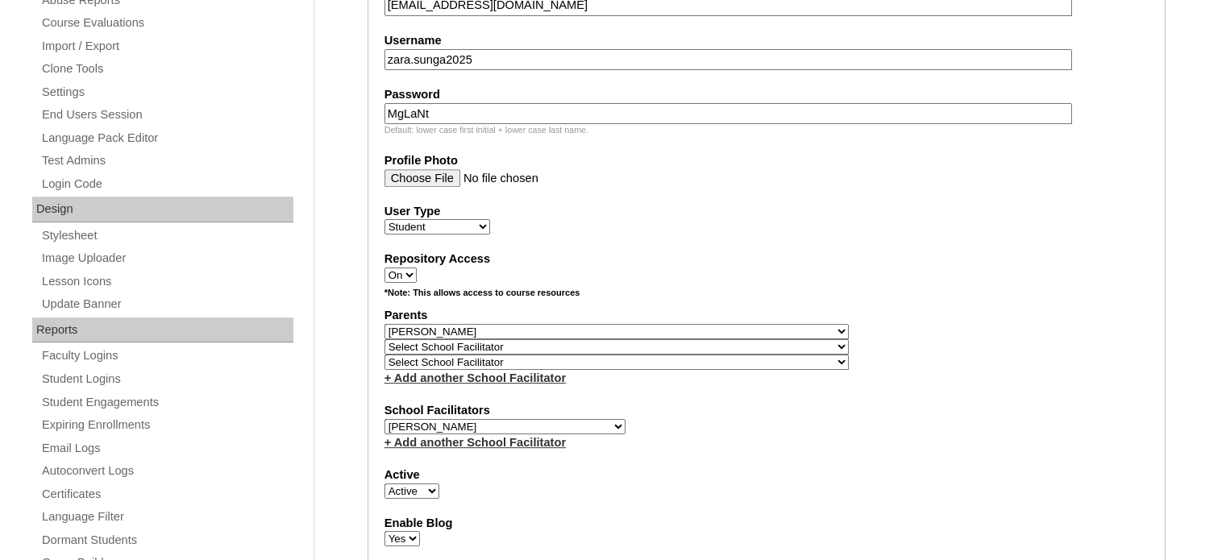
click at [654, 325] on select "Select Parent , , , , , , , , , , , , , , , , , , , , , , , , , , , , , , , , ,…" at bounding box center [616, 331] width 464 height 15
click at [660, 324] on select "Select Parent , , , , , , , , , , , , , , , , , , , , , , , , , , , , , , , , ,…" at bounding box center [616, 331] width 464 height 15
click at [661, 324] on select "Select Parent , , , , , , , , , , , , , , , , , , , , , , , , , , , , , , , , ,…" at bounding box center [616, 331] width 464 height 15
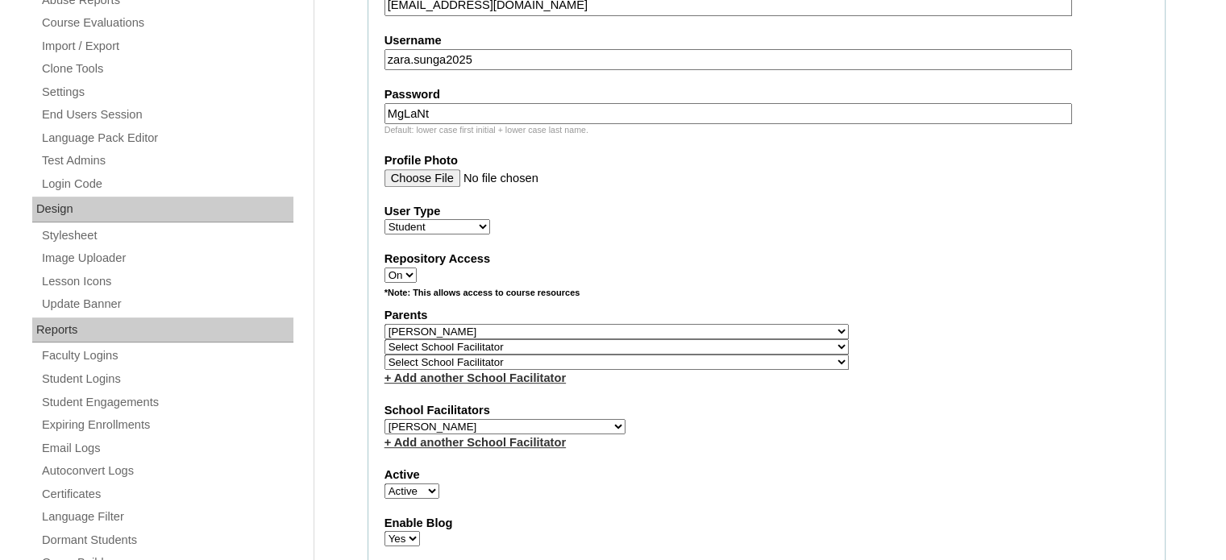
click at [660, 324] on select "Select Parent , , , , , , , , , , , , , , , , , , , , , , , , , , , , , , , , ,…" at bounding box center [616, 331] width 464 height 15
click at [661, 324] on select "Select Parent , , , , , , , , , , , , , , , , , , , , , , , , , , , , , , , , ,…" at bounding box center [616, 331] width 464 height 15
click at [663, 325] on select "Select Parent , , , , , , , , , , , , , , , , , , , , , , , , , , , , , , , , ,…" at bounding box center [616, 331] width 464 height 15
click at [663, 326] on select "Select Parent , , , , , , , , , , , , , , , , , , , , , , , , , , , , , , , , ,…" at bounding box center [616, 331] width 464 height 15
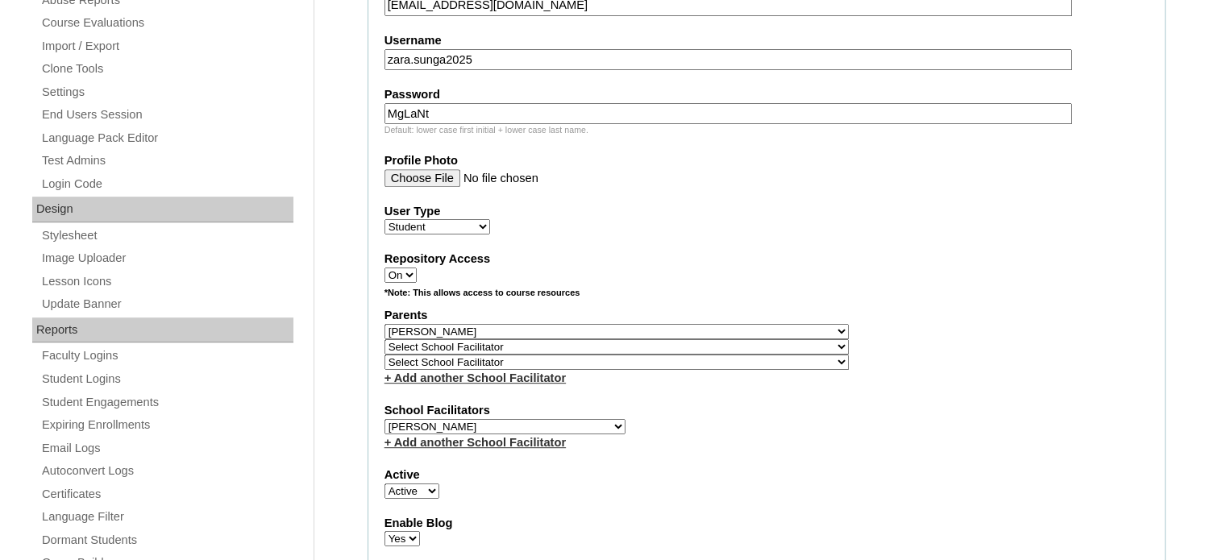
click at [663, 326] on select "Select Parent , , , , , , , , , , , , , , , , , , , , , , , , , , , , , , , , ,…" at bounding box center [616, 331] width 464 height 15
click at [604, 324] on select "Select Parent , , , , , , , , , , , , , , , , , , , , , , , , , , , , , , , , ,…" at bounding box center [616, 331] width 464 height 15
click at [601, 324] on select "Select Parent , , , , , , , , , , , , , , , , , , , , , , , , , , , , , , , , ,…" at bounding box center [616, 331] width 464 height 15
select select
click at [384, 324] on select "Select Parent , , , , , , , , , , , , , , , , , , , , , , , , , , , , , , , , ,…" at bounding box center [616, 331] width 464 height 15
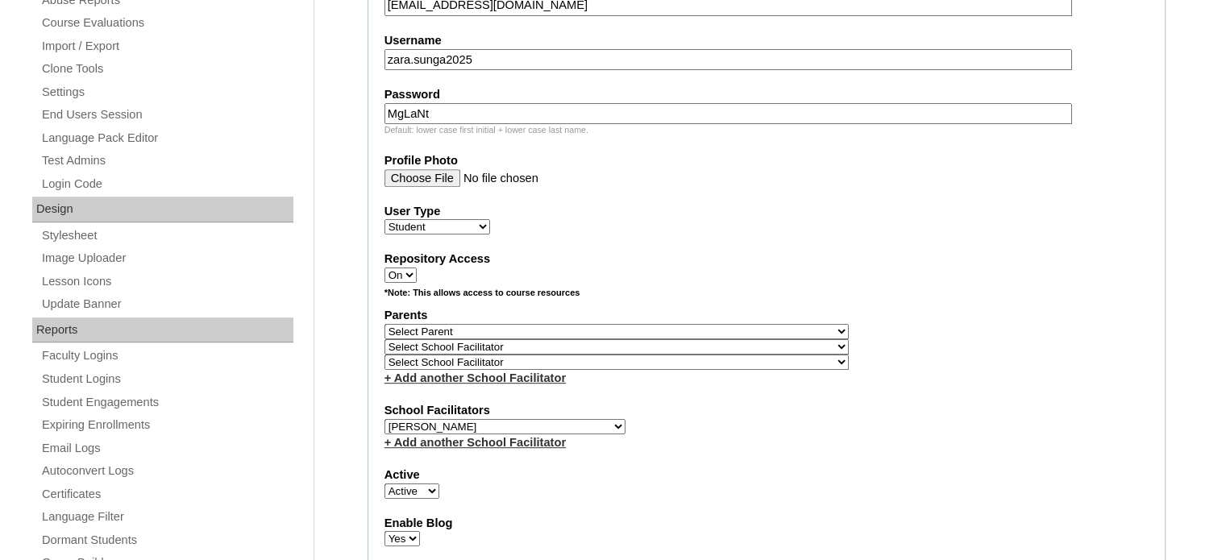
click at [902, 372] on div "+ Add another School Facilitator" at bounding box center [766, 378] width 764 height 17
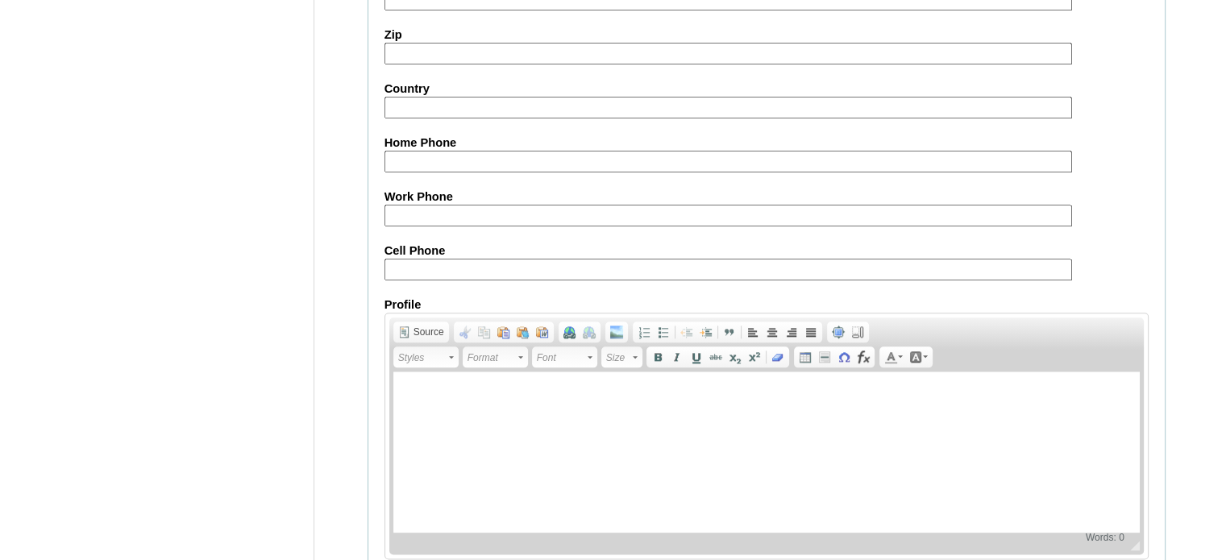
scroll to position [1920, 0]
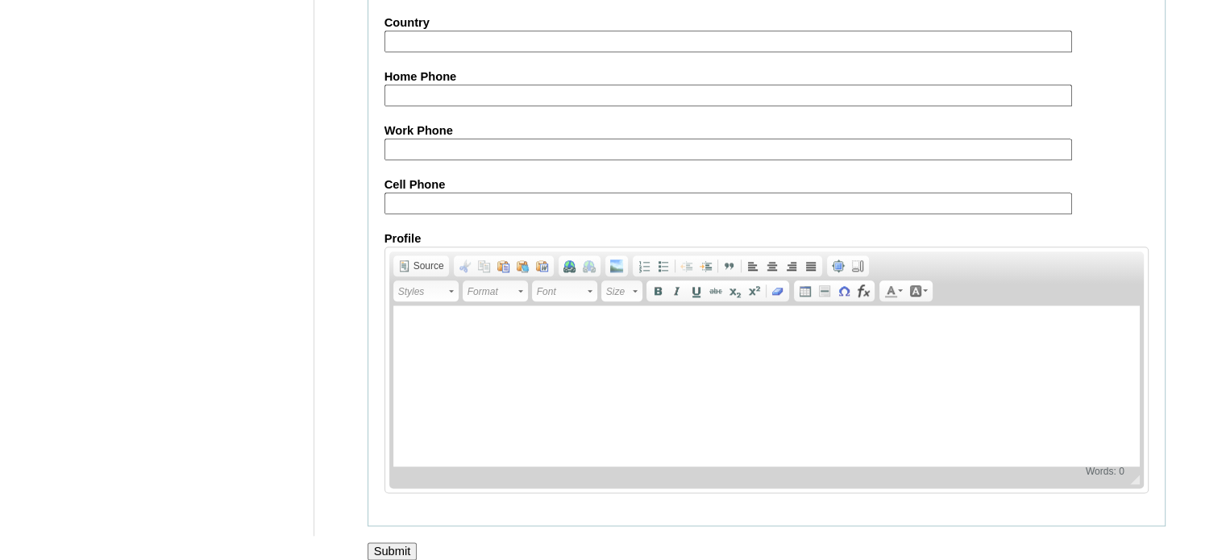
click at [410, 542] on input "Submit" at bounding box center [393, 551] width 50 height 18
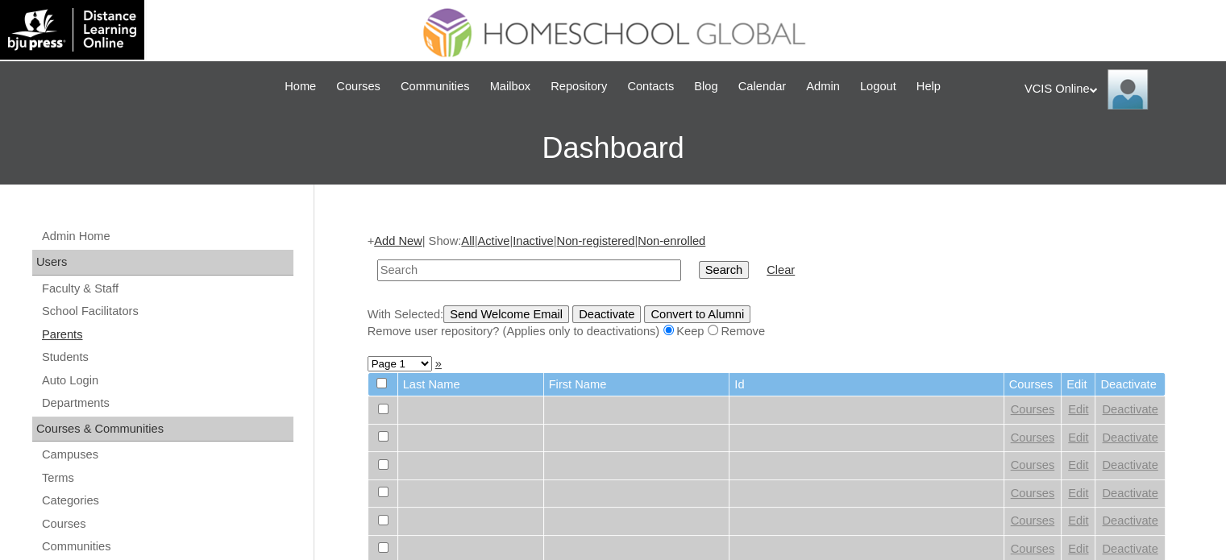
click at [64, 333] on link "Parents" at bounding box center [166, 335] width 253 height 20
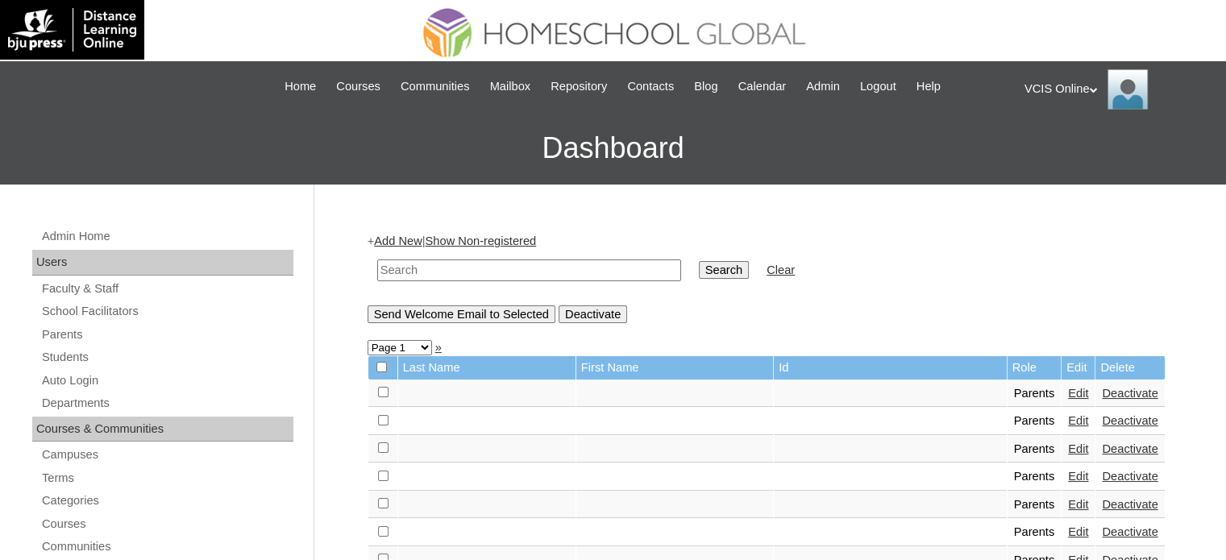
click at [480, 268] on input "text" at bounding box center [529, 271] width 304 height 22
paste input "VCIS0013-8C-PA2025"
type input "VCIS0013-8C-PA2025"
drag, startPoint x: 679, startPoint y: 268, endPoint x: 697, endPoint y: 268, distance: 17.7
click at [699, 268] on input "Search" at bounding box center [724, 270] width 50 height 18
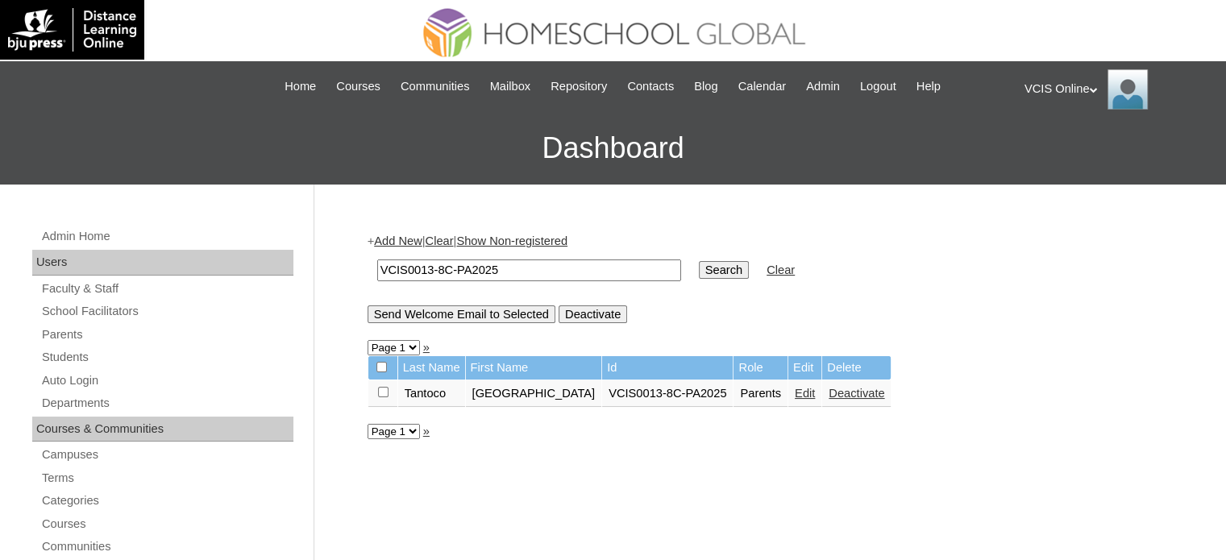
click at [795, 394] on link "Edit" at bounding box center [805, 393] width 20 height 13
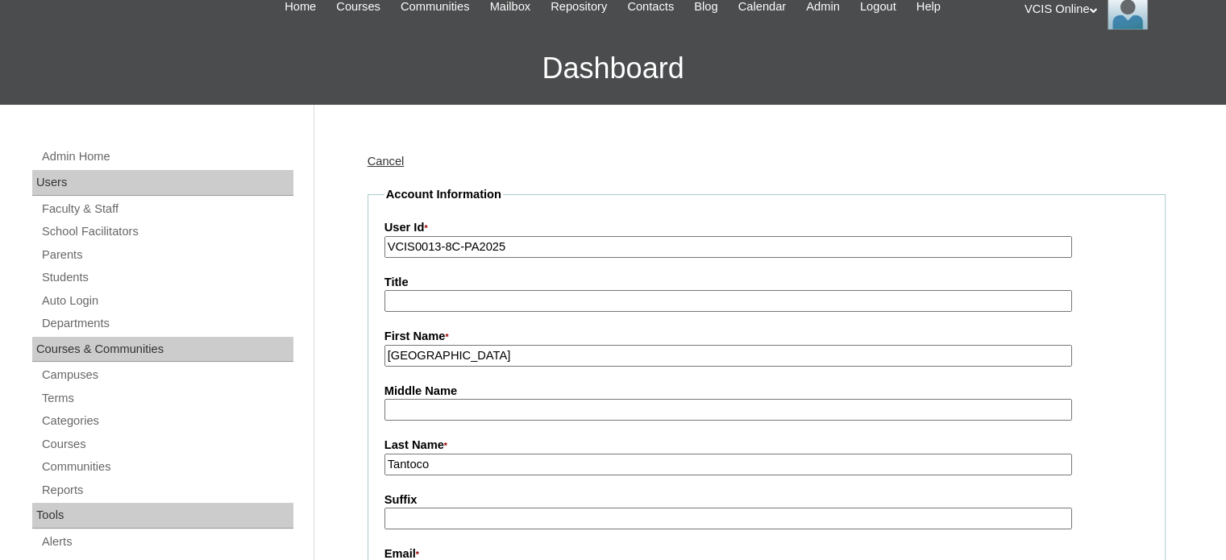
scroll to position [81, 0]
click at [492, 453] on input "Tantoco" at bounding box center [728, 464] width 688 height 22
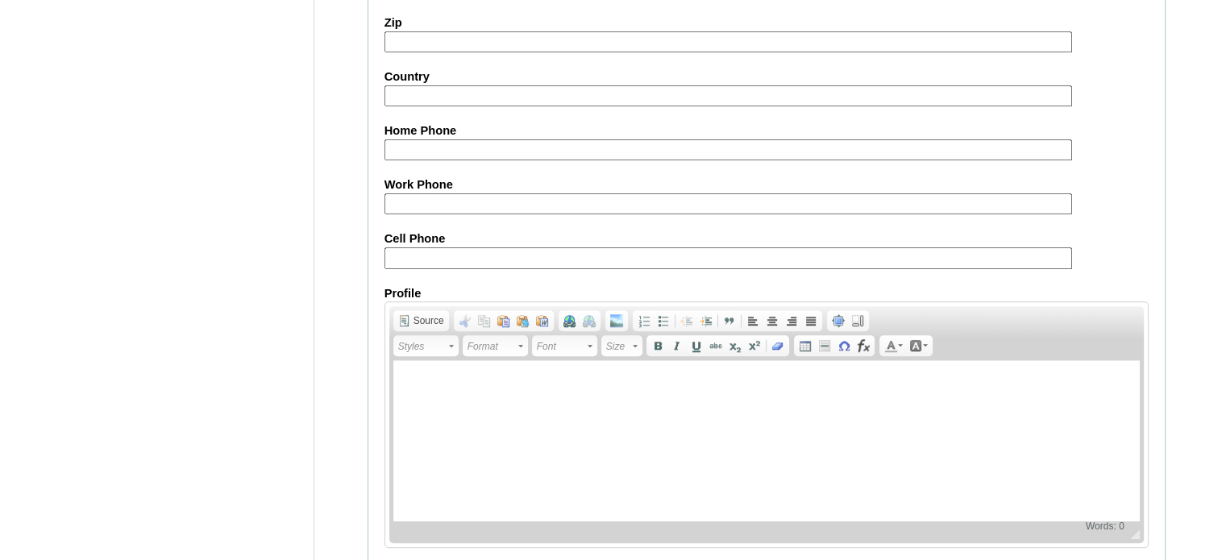
scroll to position [1542, 0]
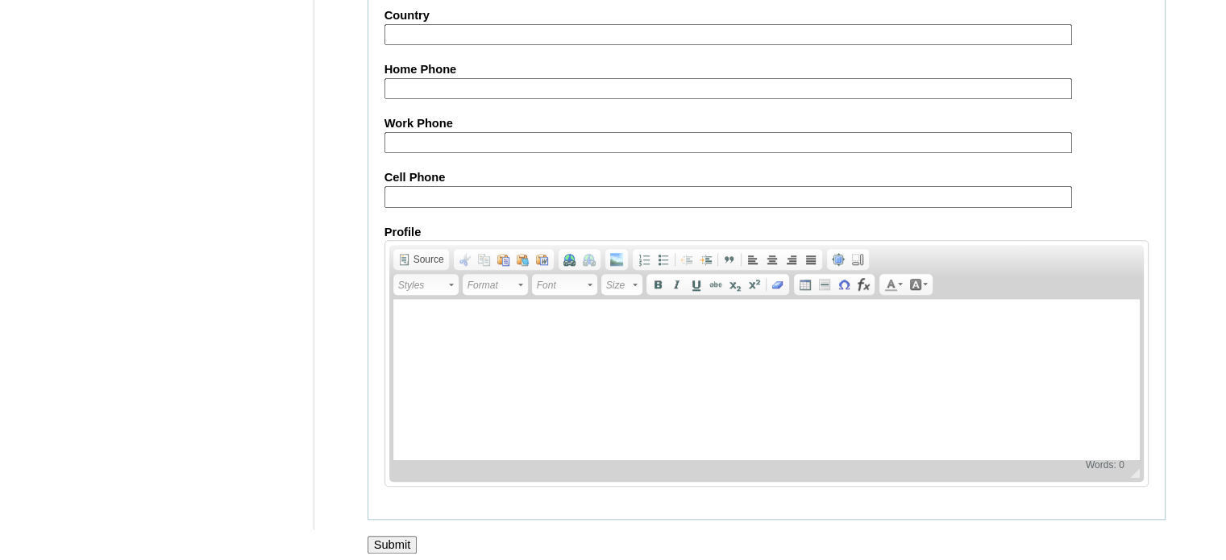
type input "Tantoco (2025)"
click at [387, 541] on input "Submit" at bounding box center [393, 545] width 50 height 18
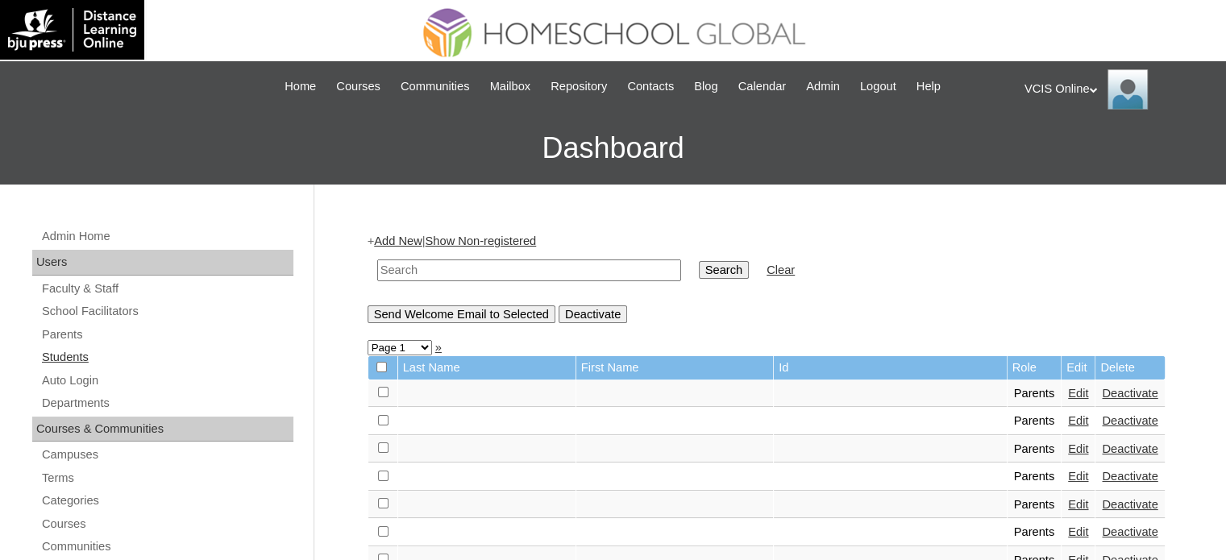
click at [61, 364] on link "Students" at bounding box center [166, 357] width 253 height 20
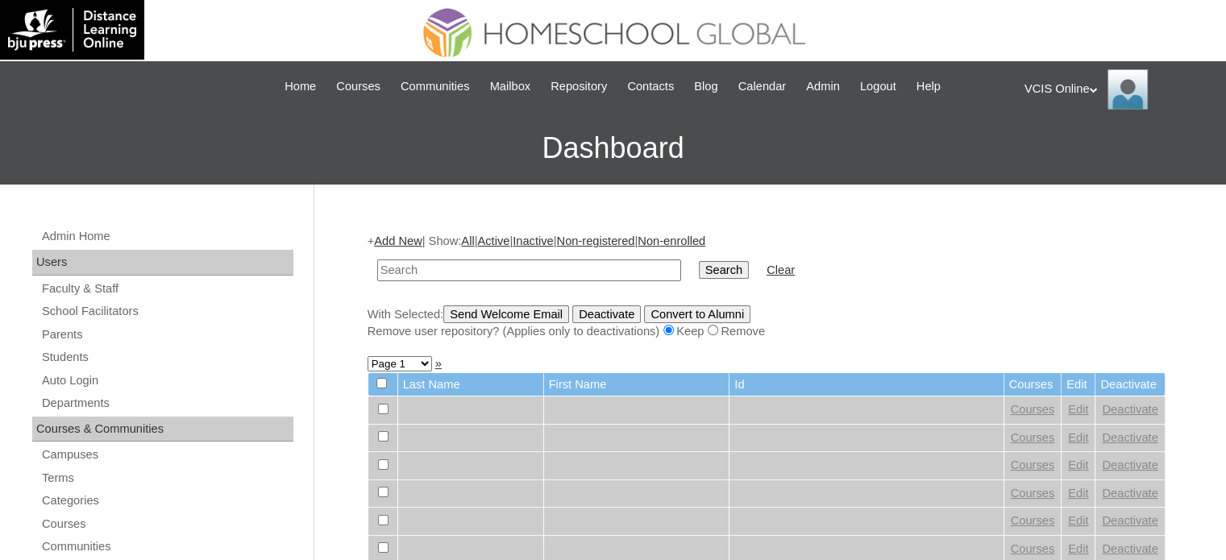
drag, startPoint x: 458, startPoint y: 266, endPoint x: 551, endPoint y: 266, distance: 92.7
click at [458, 266] on input "text" at bounding box center [529, 271] width 304 height 22
type input "VCIS025-10A-SA2025"
click at [699, 269] on input "Search" at bounding box center [724, 270] width 50 height 18
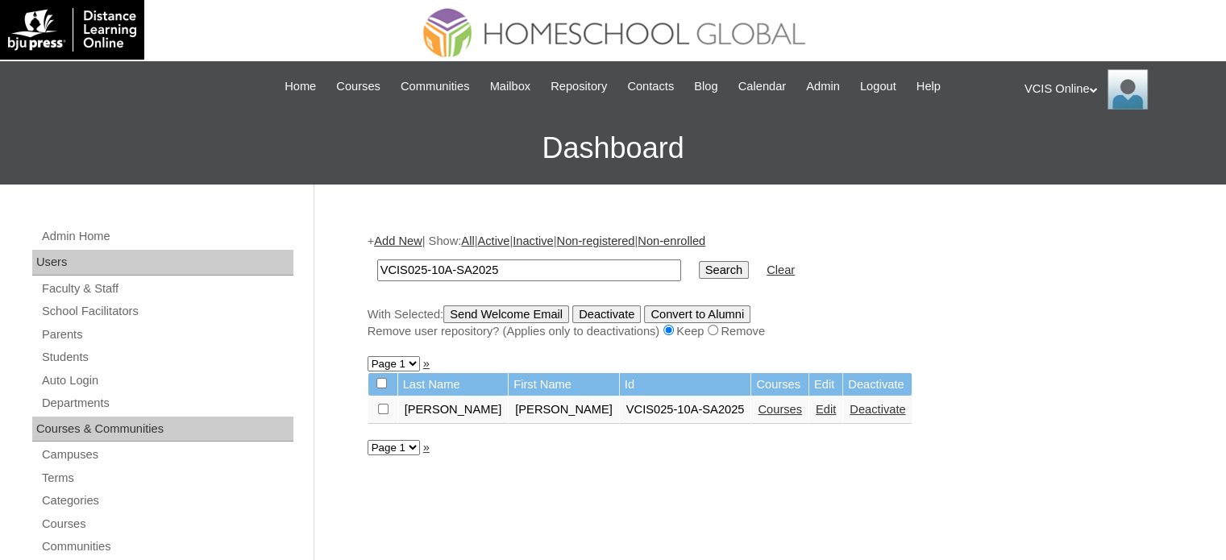
click at [816, 409] on link "Edit" at bounding box center [826, 409] width 20 height 13
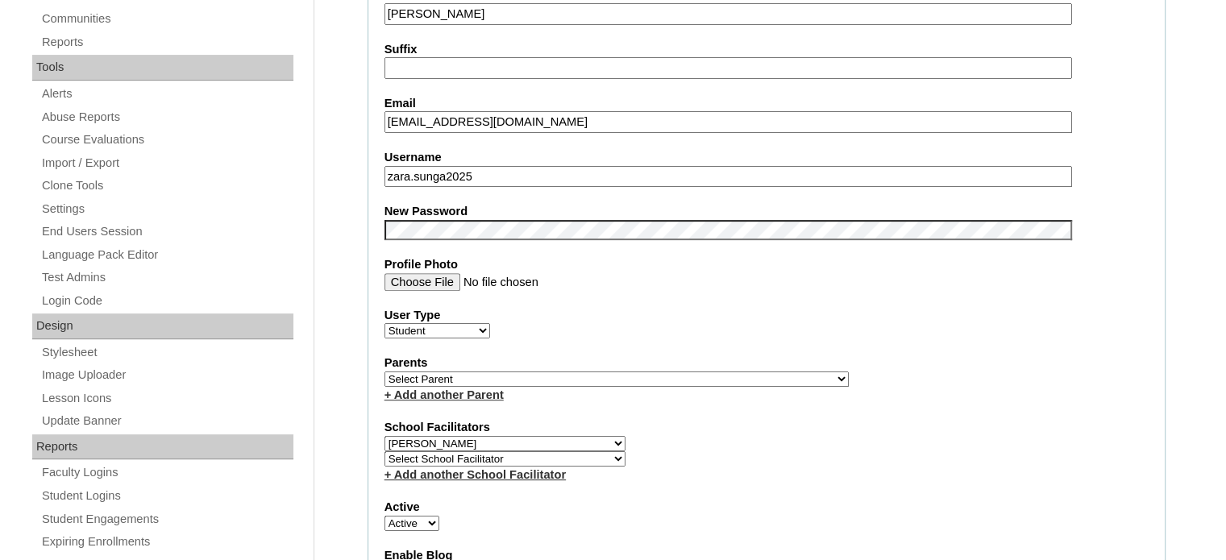
scroll to position [645, 0]
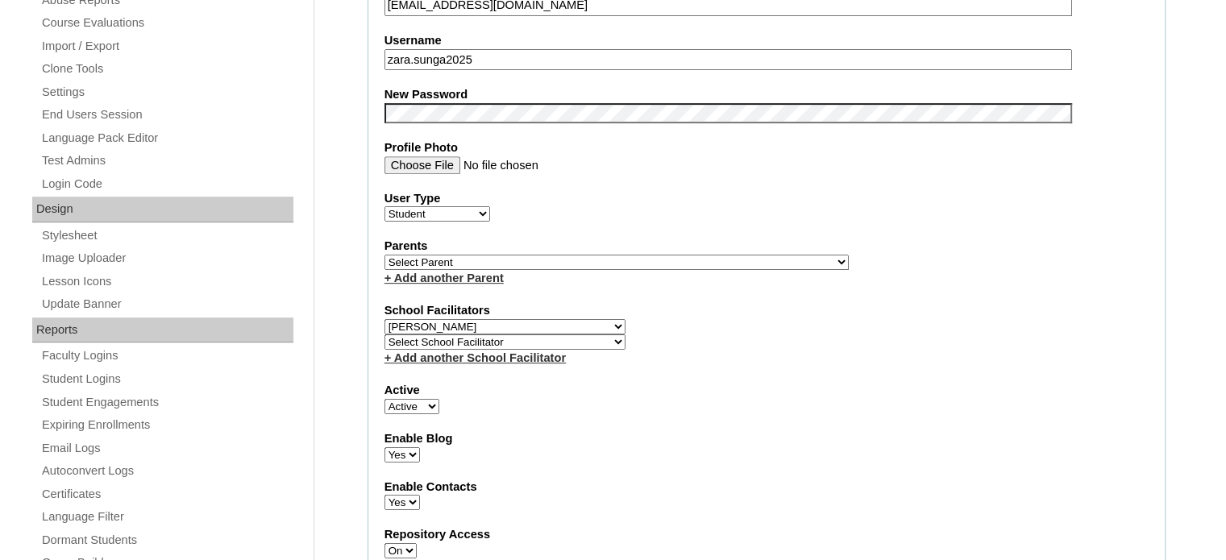
click at [593, 255] on select "Select Parent , , , , , , , , , , , , , , , , , , , , , , , , , , , , , , , , ,…" at bounding box center [616, 262] width 464 height 15
select select "43089"
click at [384, 255] on select "Select Parent , , , , , , , , , , , , , , , , , , , , , , , , , , , , , , , , ,…" at bounding box center [616, 262] width 464 height 15
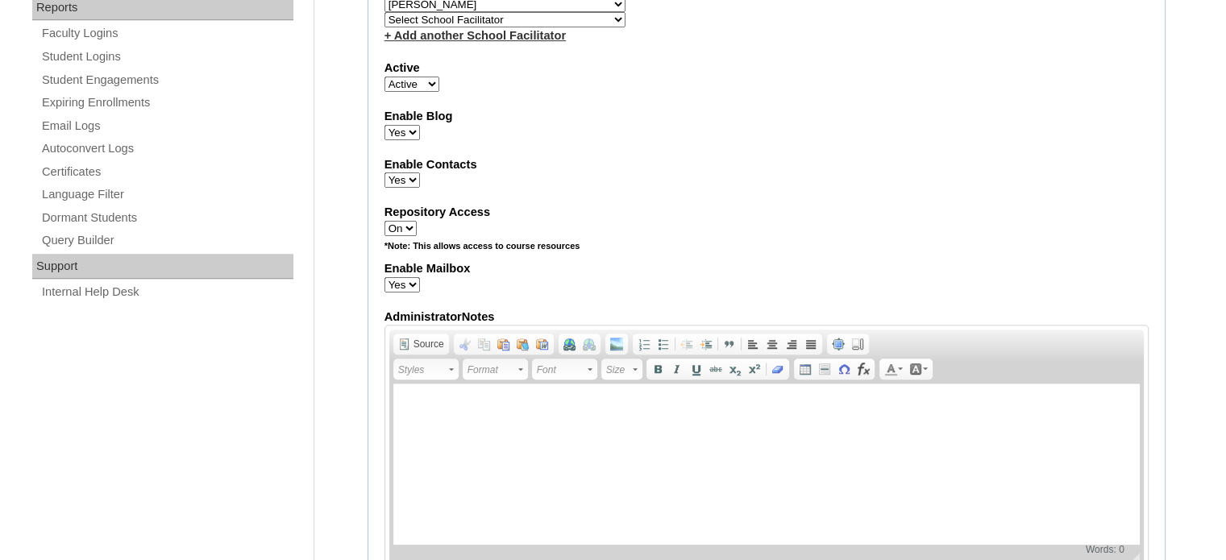
scroll to position [1878, 0]
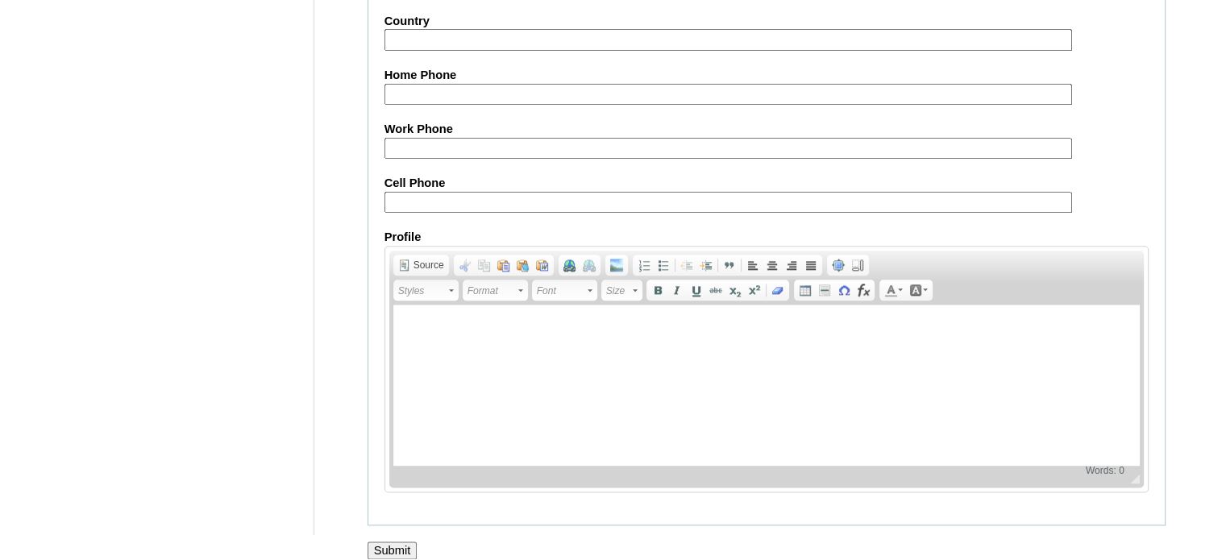
click at [383, 542] on input "Submit" at bounding box center [393, 551] width 50 height 18
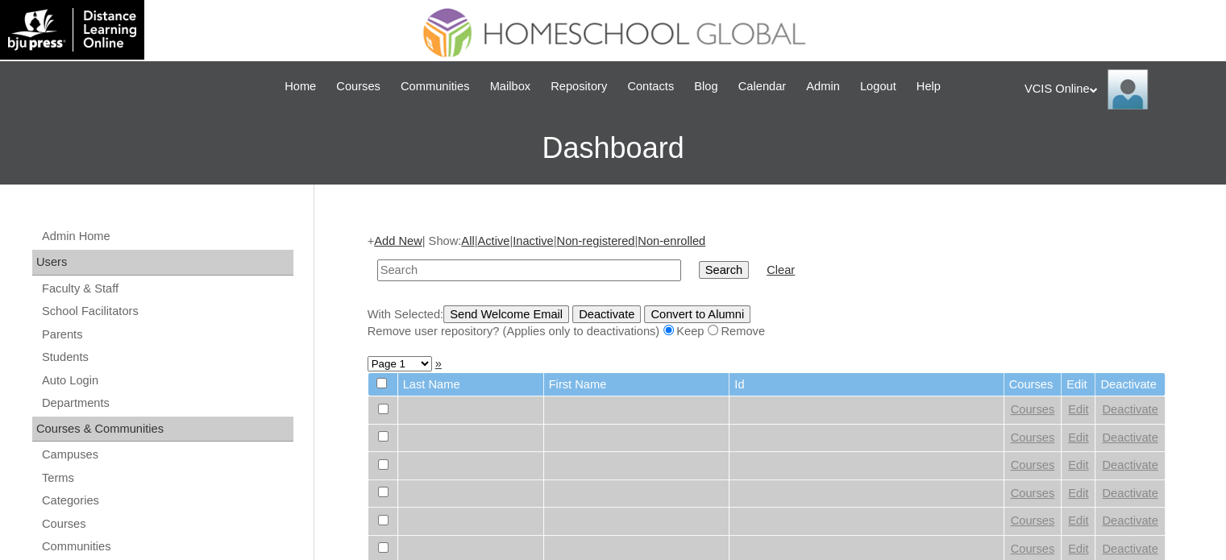
click at [506, 267] on input "text" at bounding box center [529, 271] width 304 height 22
paste input "VCIS025-10A-SA2025"
type input "VCIS025-10A-SA2025"
click at [699, 267] on input "Search" at bounding box center [724, 270] width 50 height 18
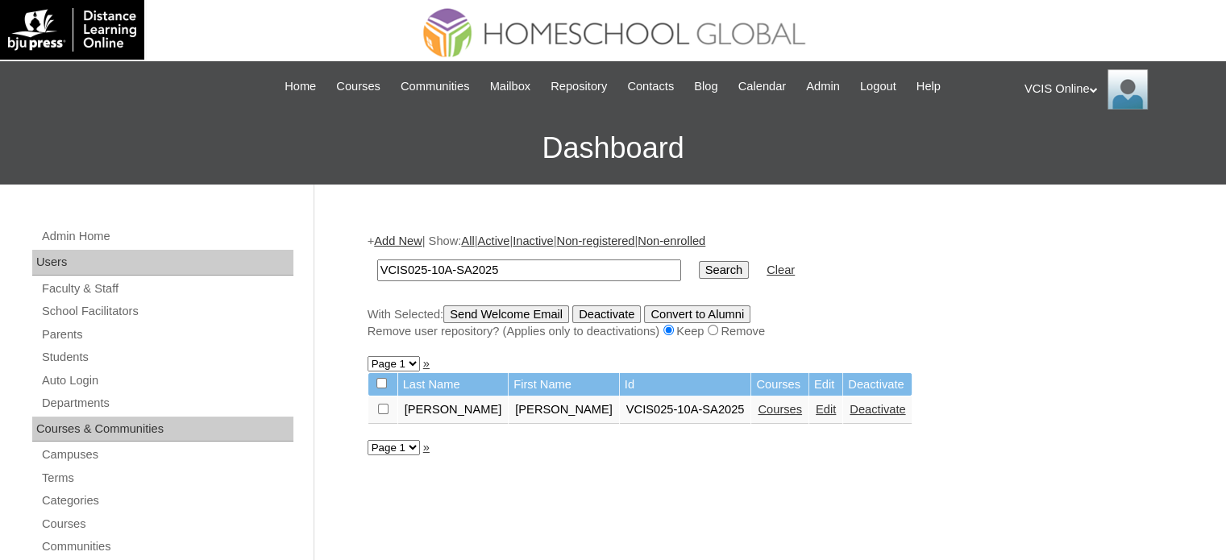
click at [758, 409] on link "Courses" at bounding box center [780, 409] width 44 height 13
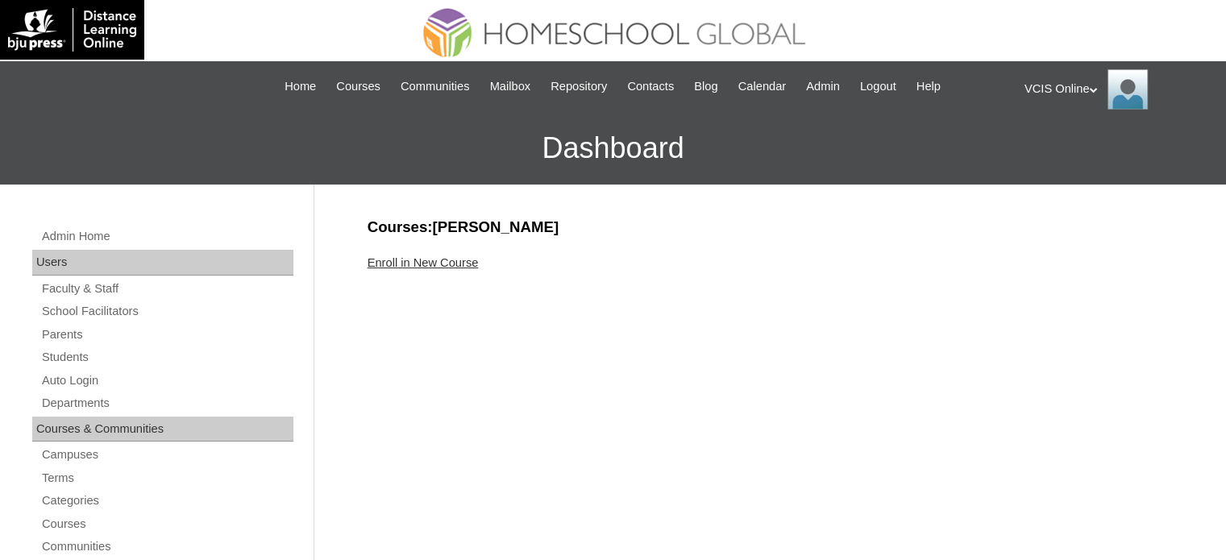
click at [457, 269] on div "Enroll in New Course" at bounding box center [767, 263] width 798 height 17
click at [455, 264] on link "Enroll in New Course" at bounding box center [423, 262] width 111 height 13
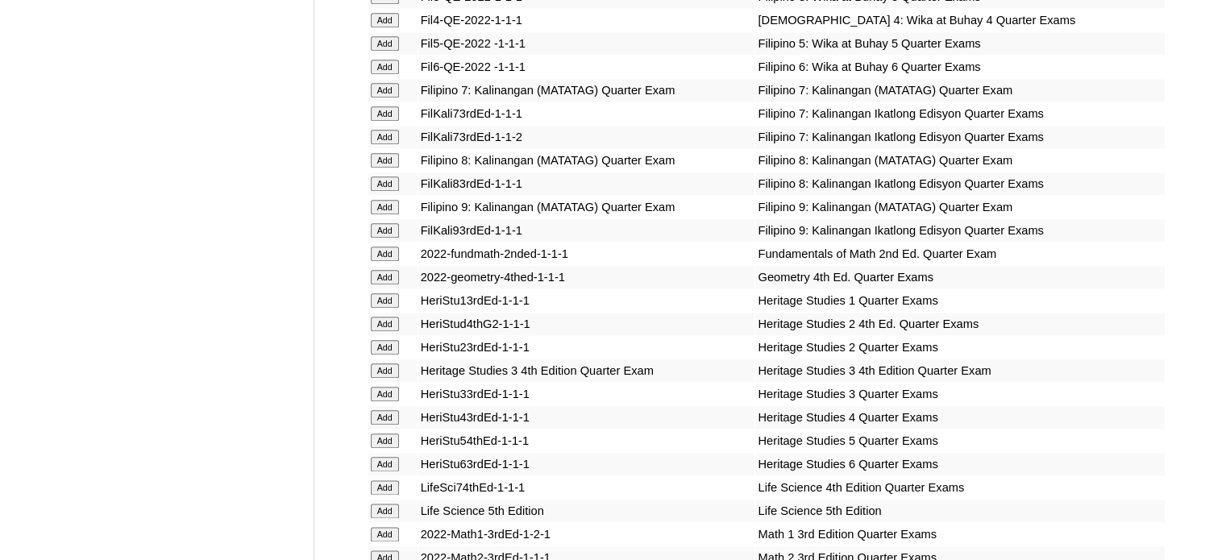
scroll to position [4807, 0]
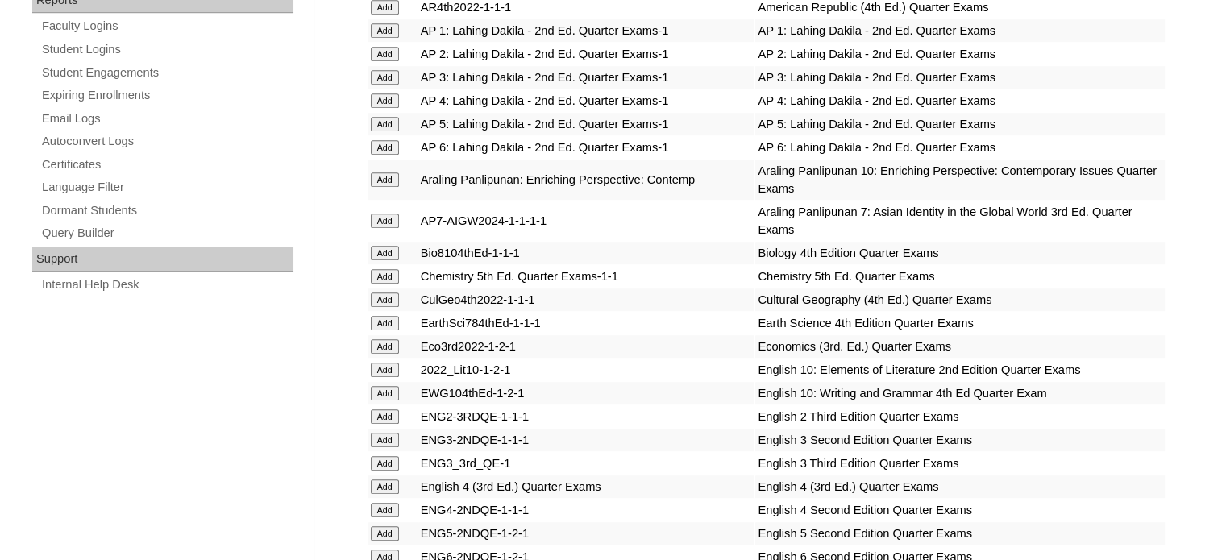
scroll to position [4018, 0]
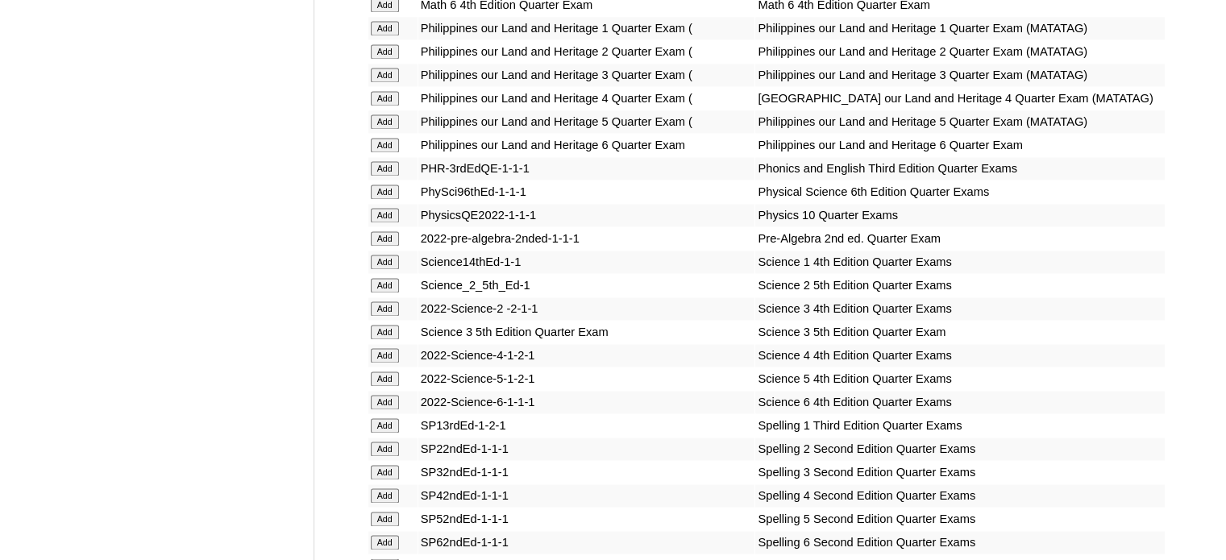
scroll to position [5713, 0]
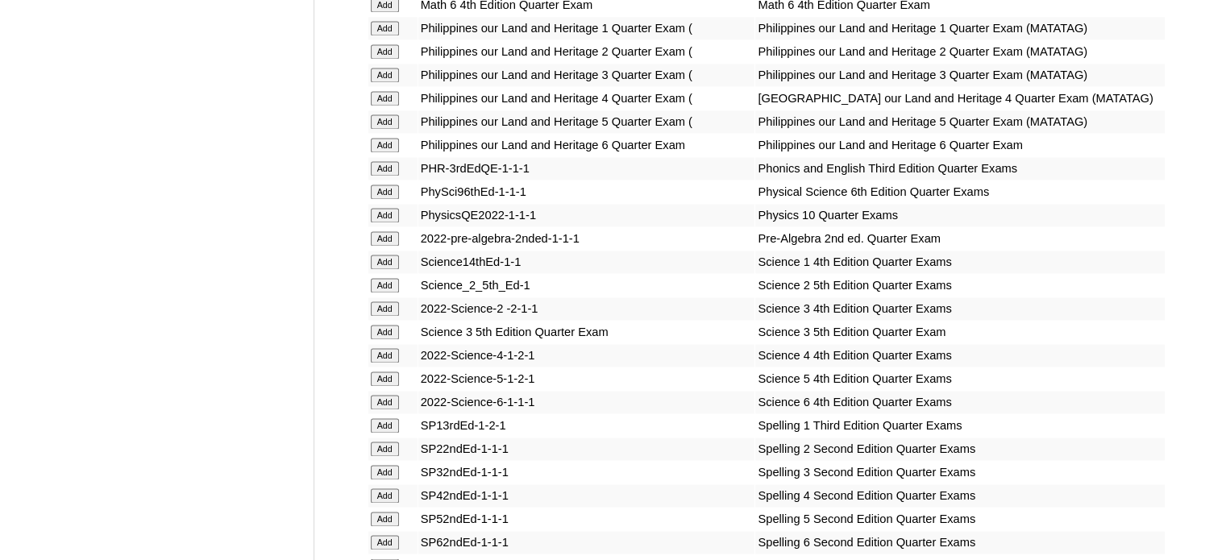
scroll to position [4366, 0]
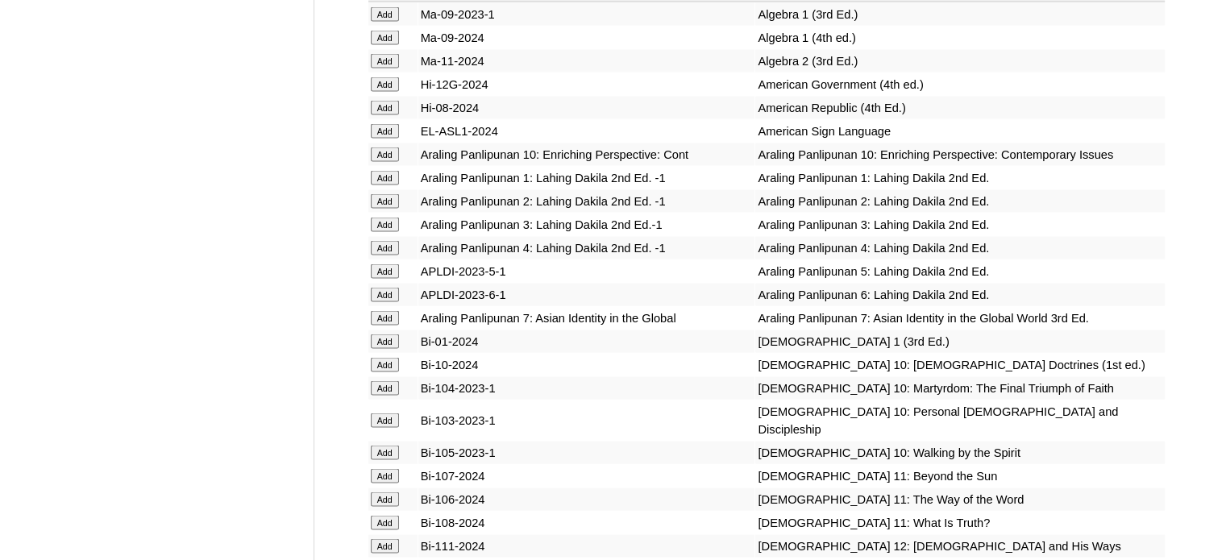
scroll to position [3263, 0]
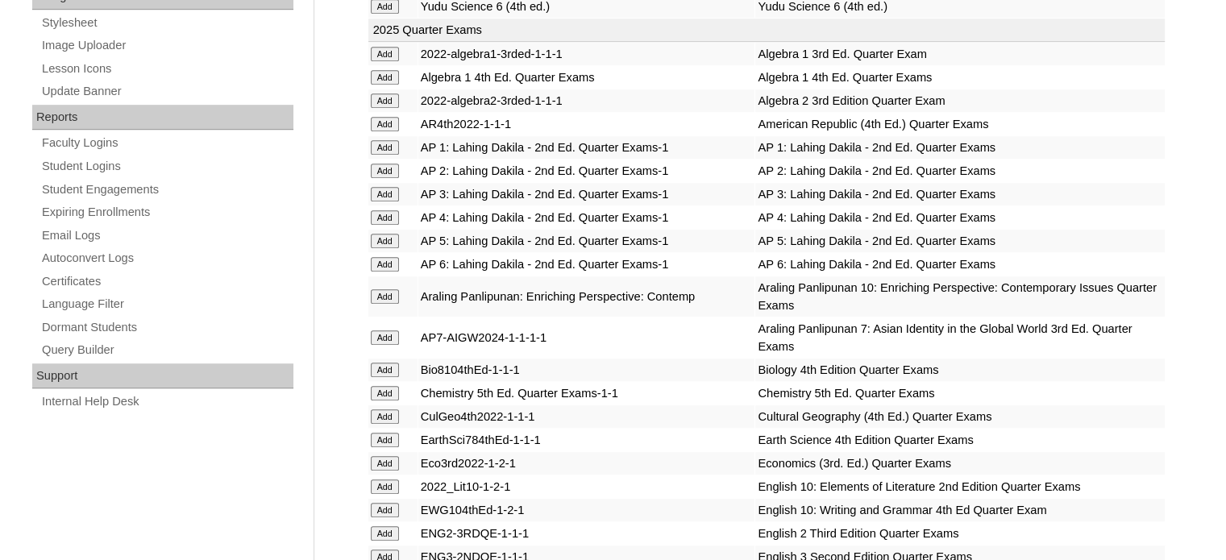
scroll to position [3368, 0]
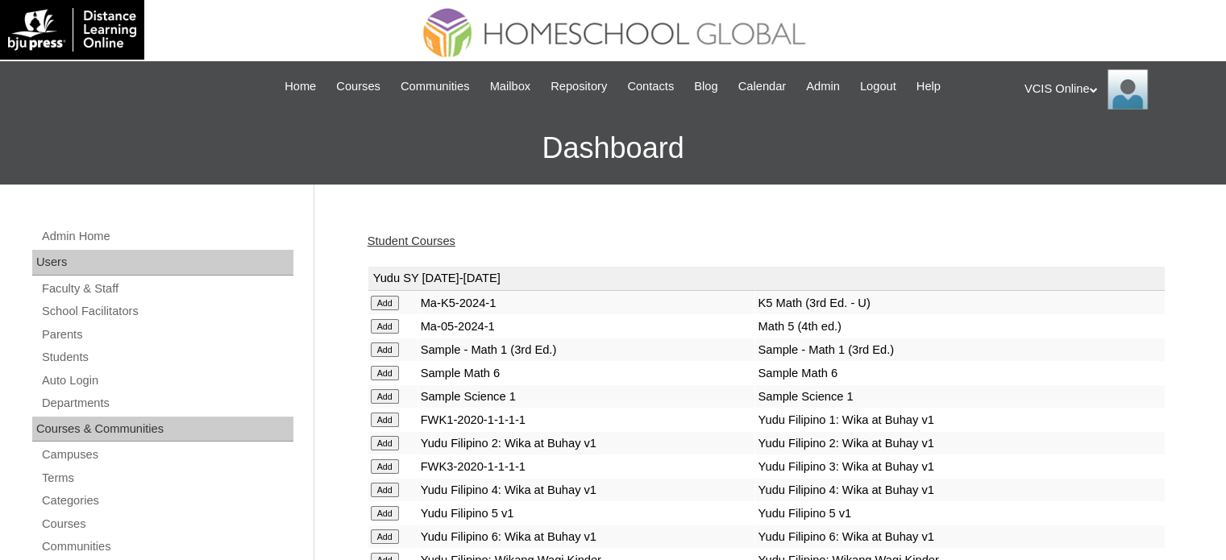
click at [434, 238] on link "Student Courses" at bounding box center [412, 241] width 88 height 13
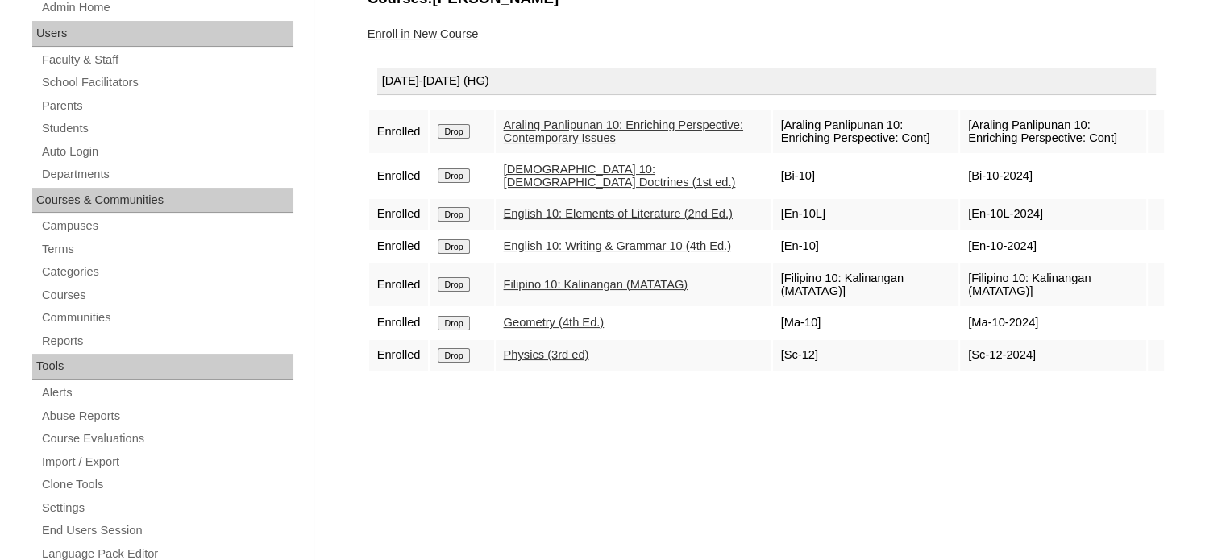
scroll to position [81, 0]
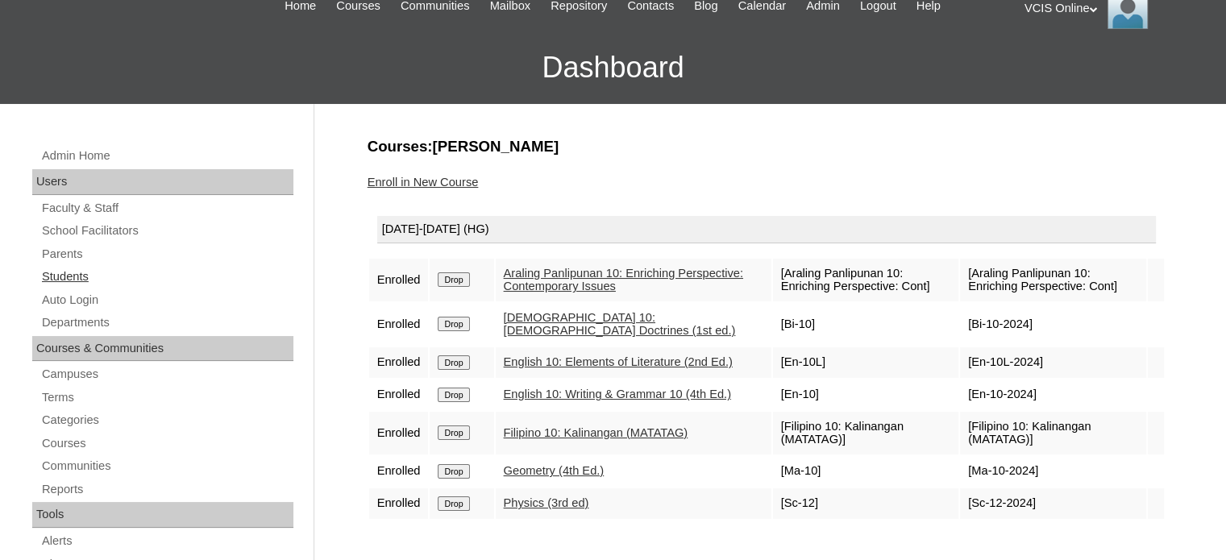
click at [75, 272] on link "Students" at bounding box center [166, 277] width 253 height 20
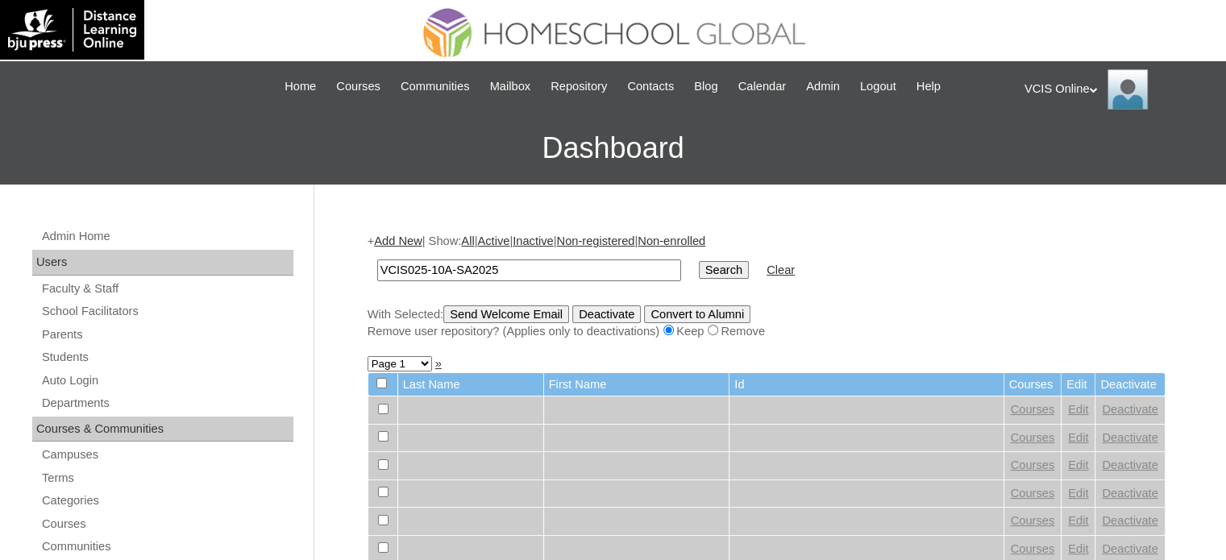
type input "VCIS025-10A-SA2025"
click at [699, 270] on input "Search" at bounding box center [724, 270] width 50 height 18
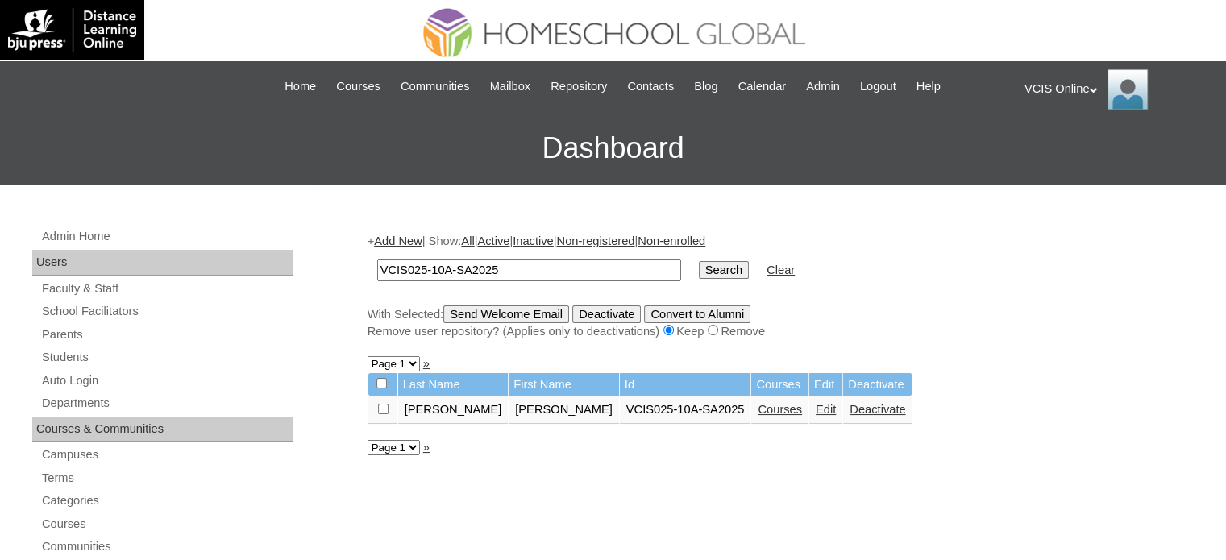
click at [816, 413] on link "Edit" at bounding box center [826, 409] width 20 height 13
